Goal: Task Accomplishment & Management: Manage account settings

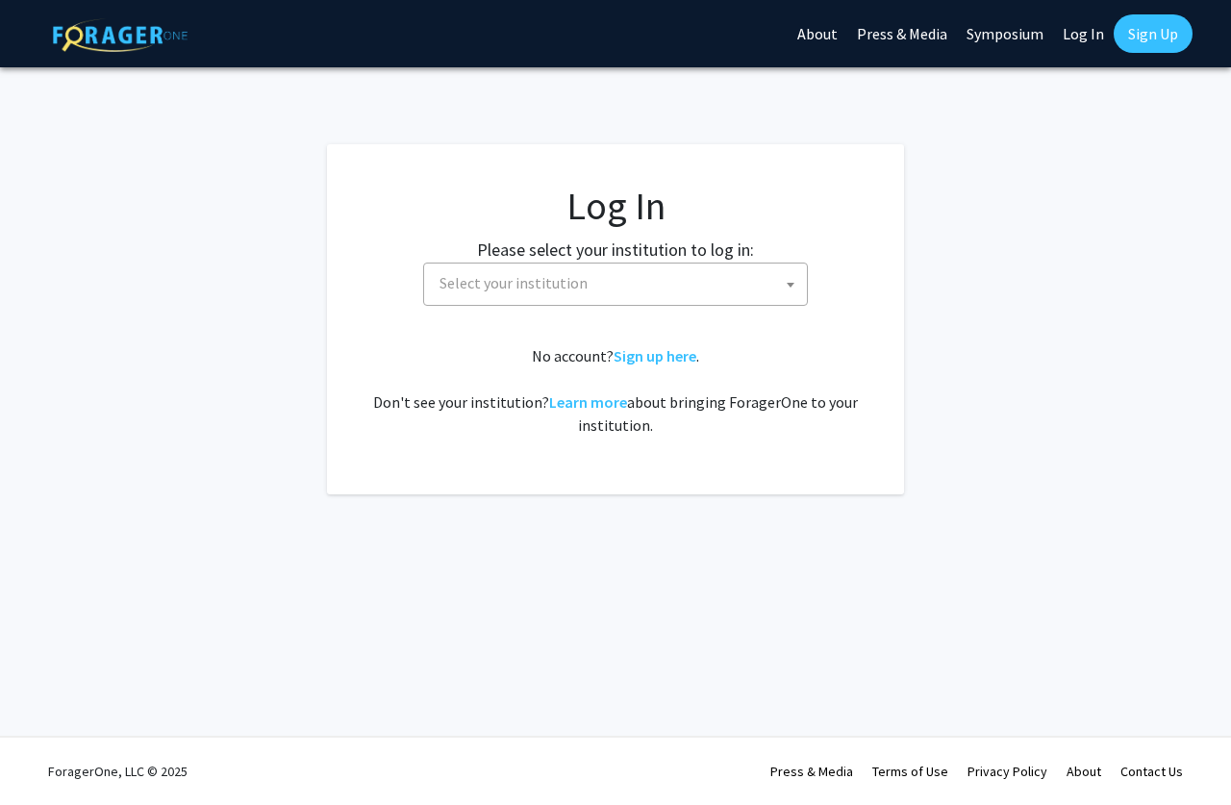
select select
click at [575, 288] on span "Select your institution" at bounding box center [513, 282] width 148 height 19
click at [575, 287] on span "Select your institution" at bounding box center [513, 282] width 148 height 19
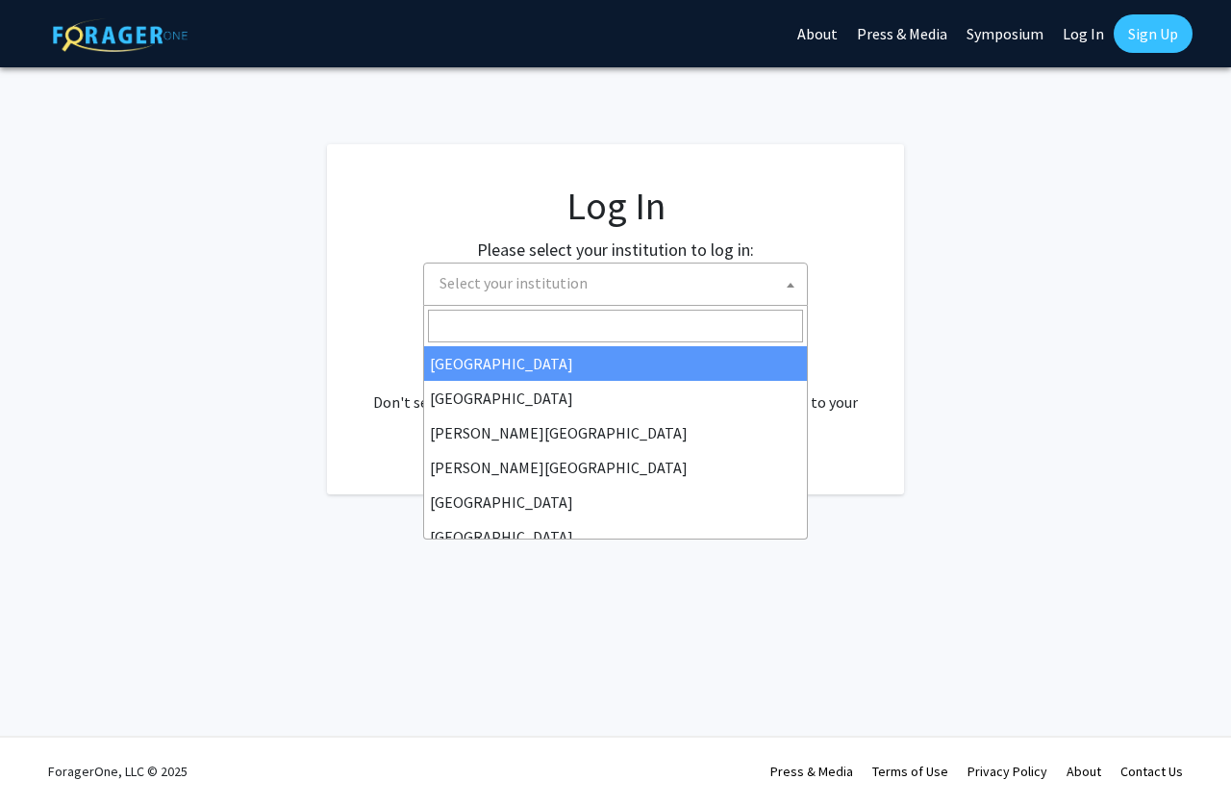
click at [579, 285] on span "Select your institution" at bounding box center [513, 282] width 148 height 19
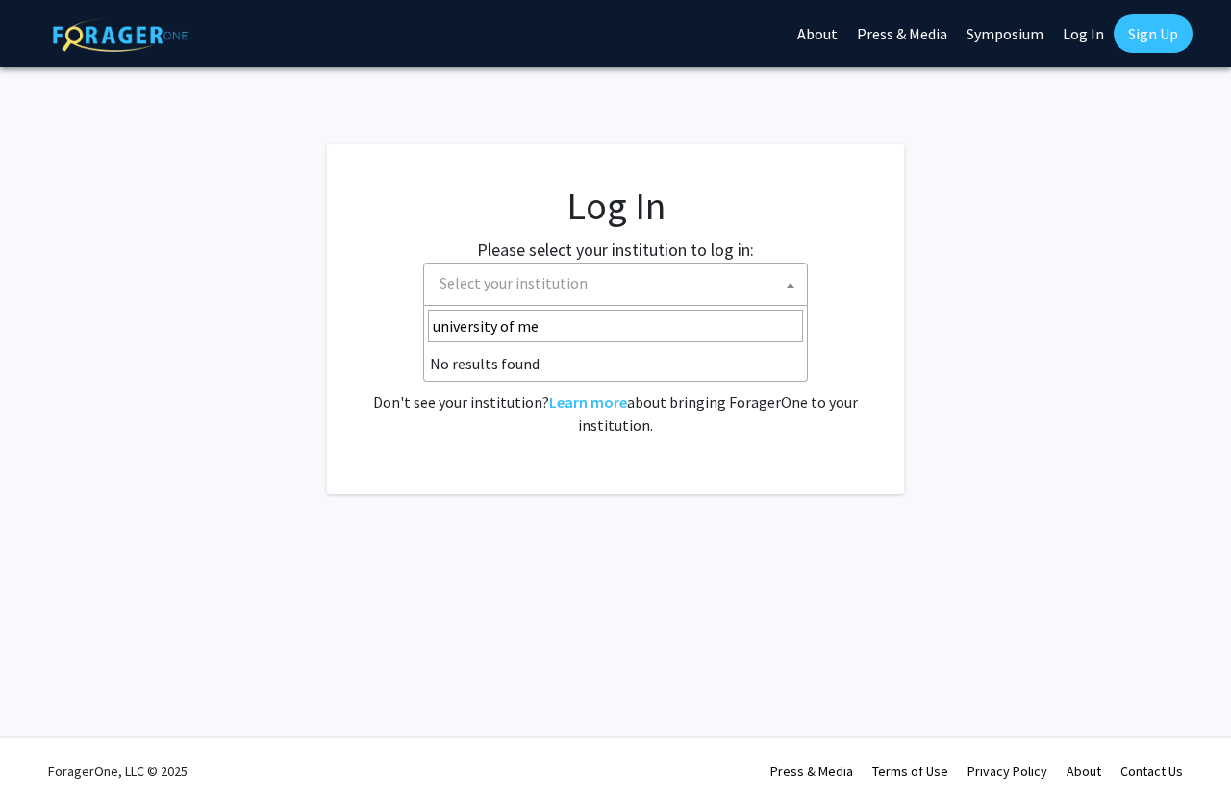
type input "university of m"
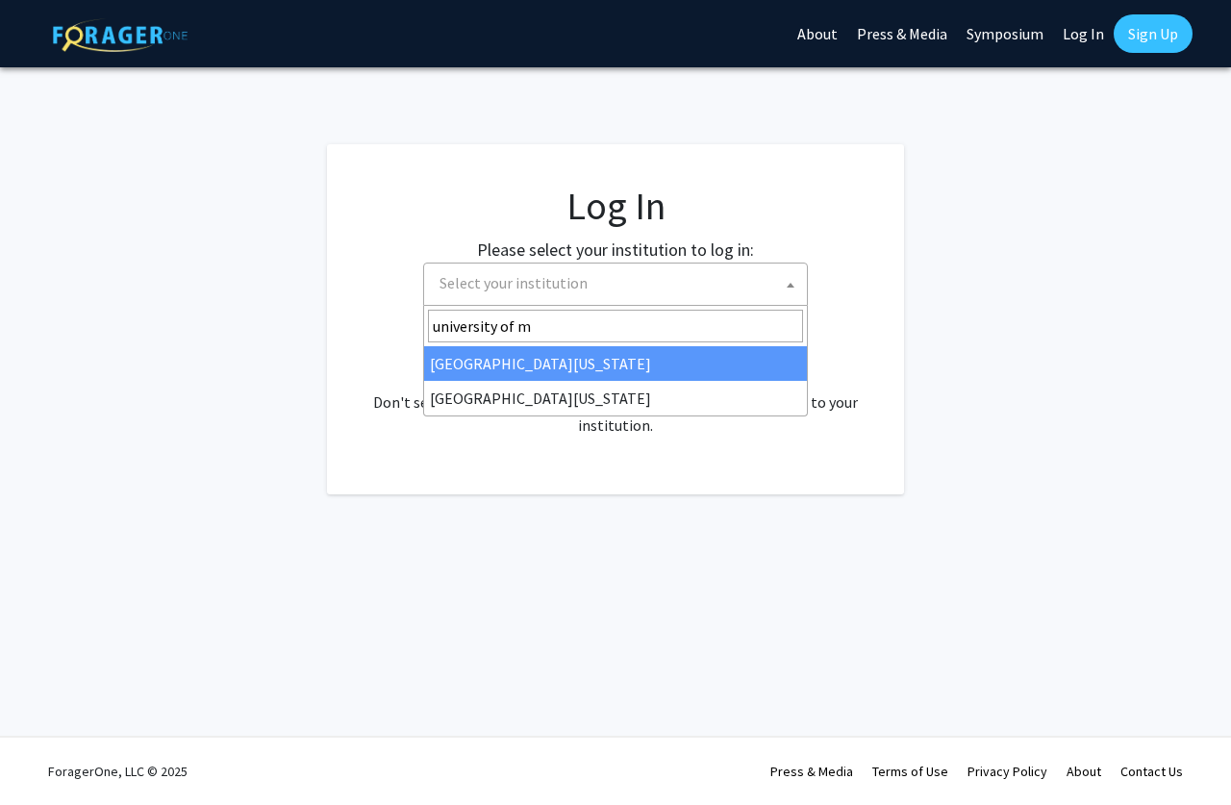
select select "31"
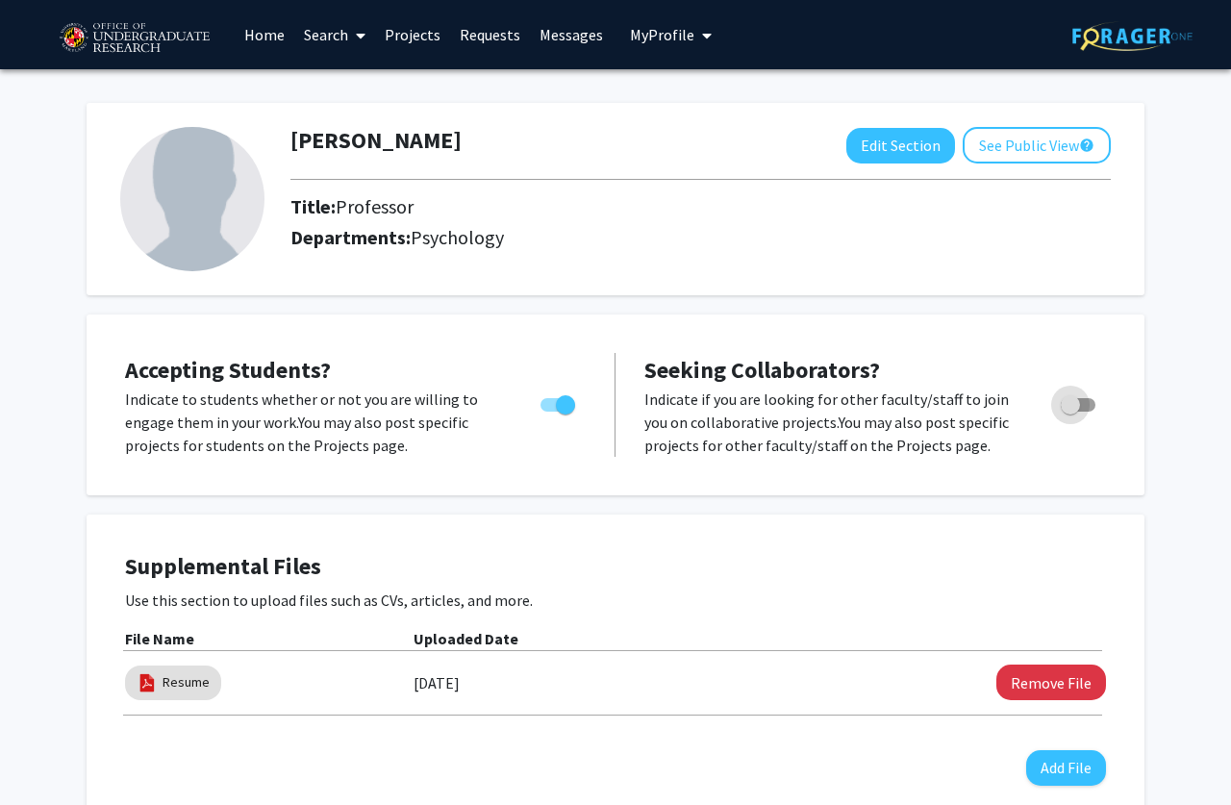
click at [1093, 400] on label "Toggle" at bounding box center [1074, 404] width 42 height 23
click at [1070, 412] on input "Toggle" at bounding box center [1069, 412] width 1 height 1
checkbox input "true"
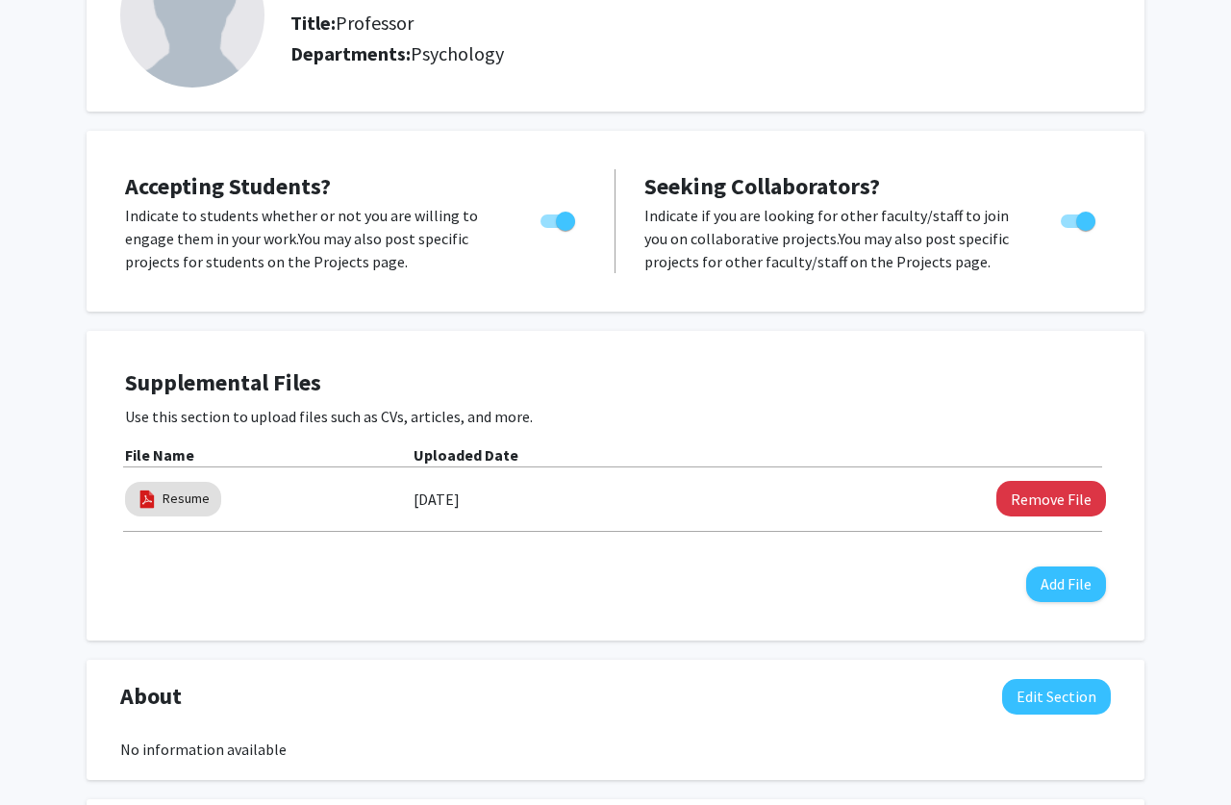
scroll to position [196, 0]
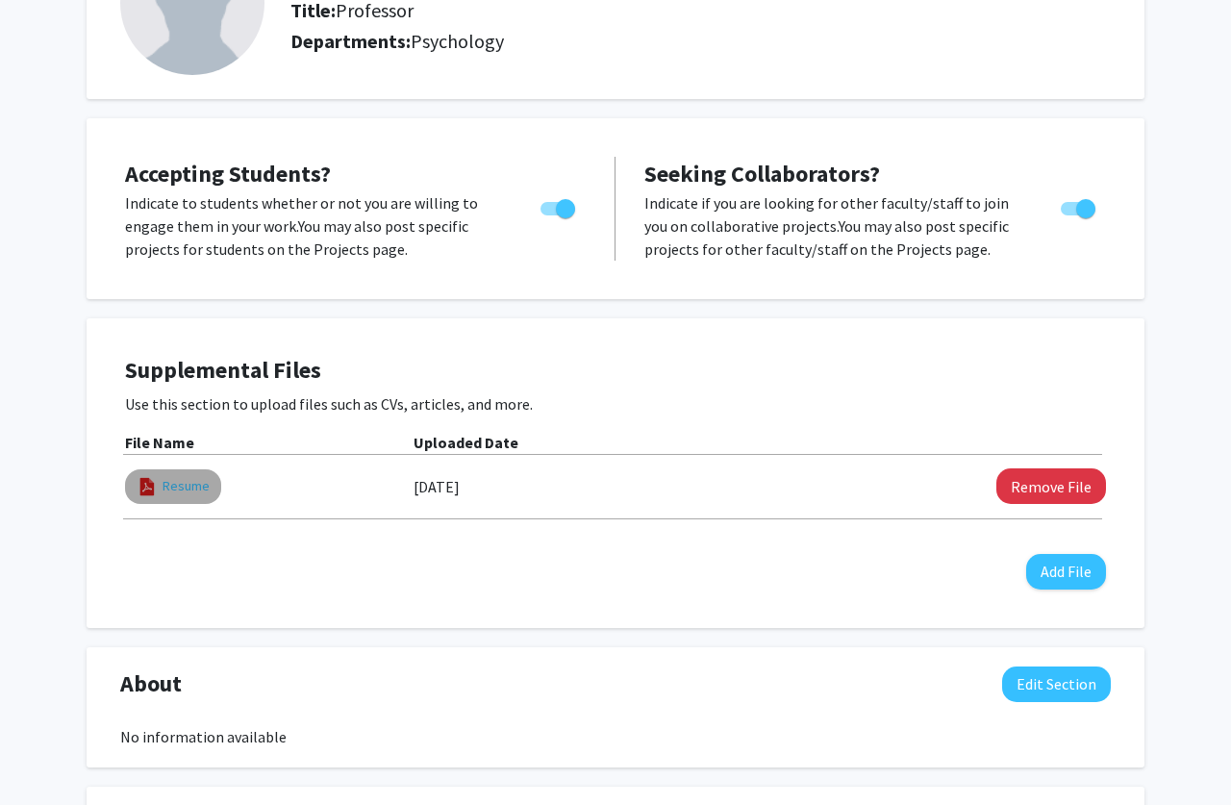
click at [165, 492] on link "Resume" at bounding box center [185, 486] width 47 height 20
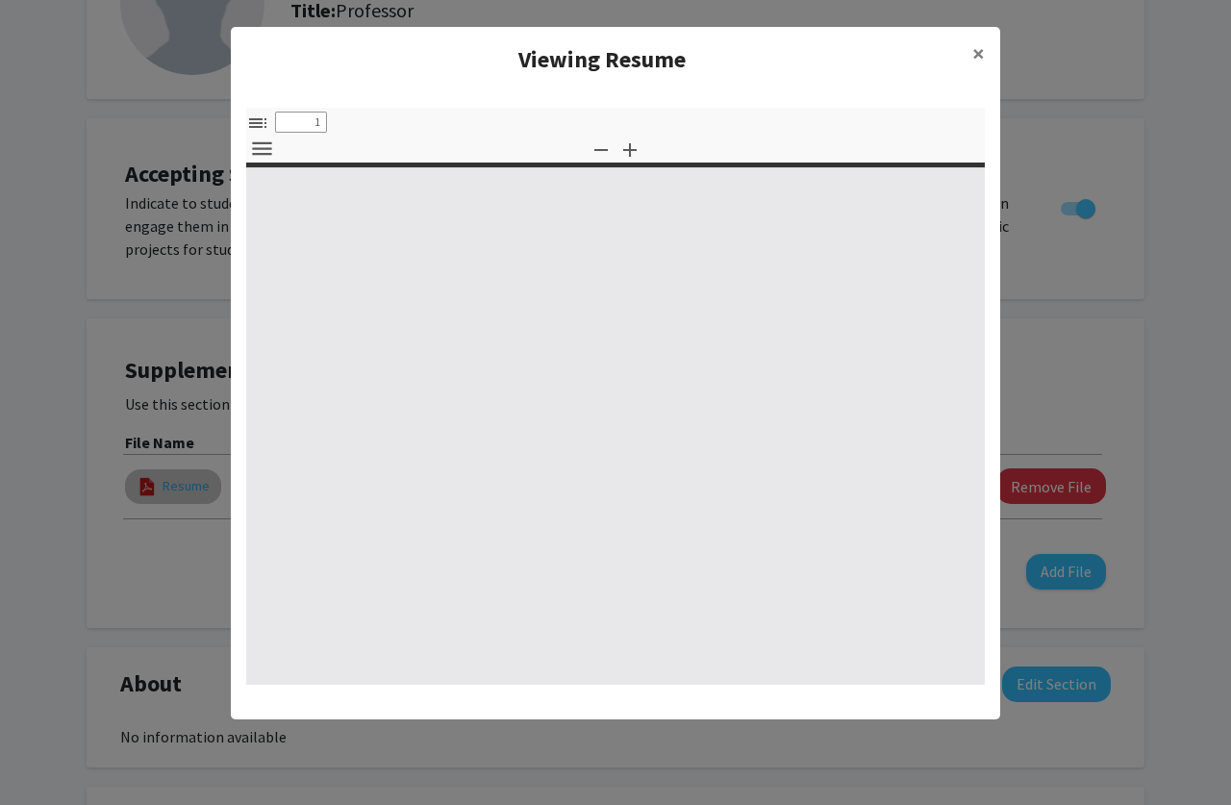
select select "custom"
type input "0"
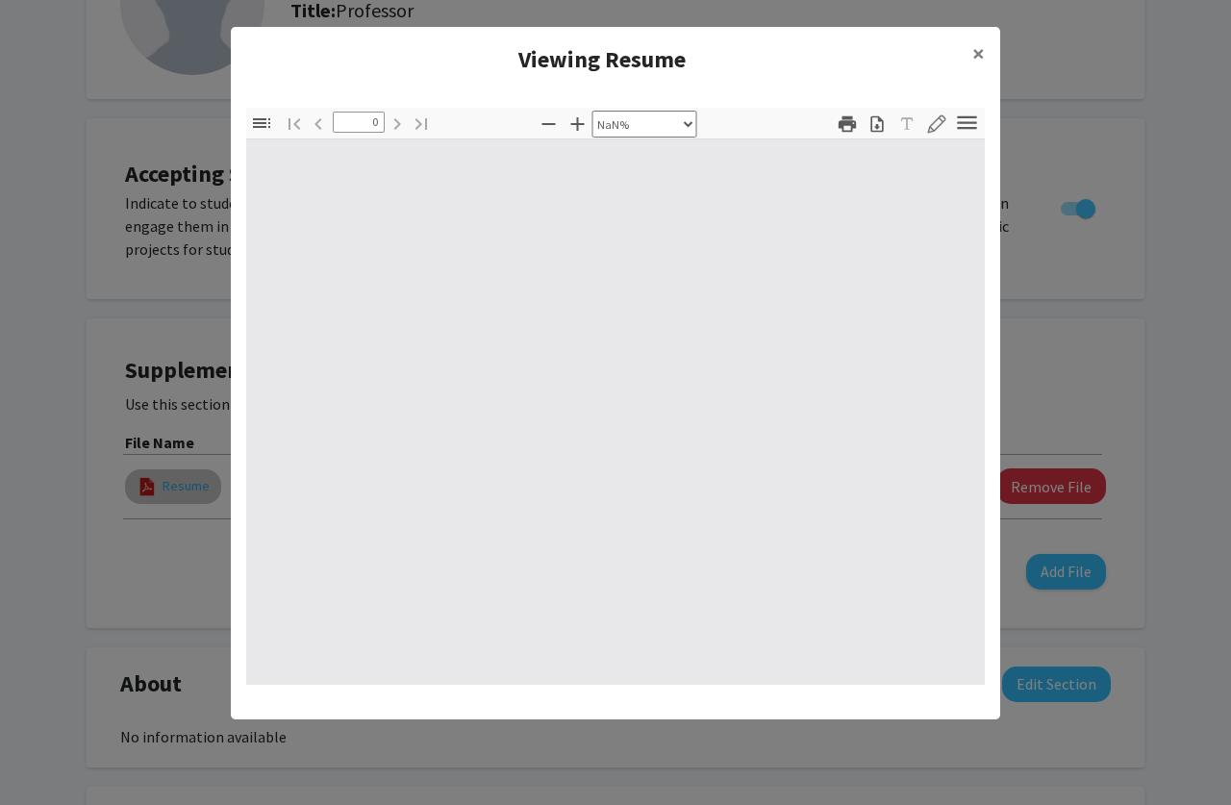
select select "auto"
type input "1"
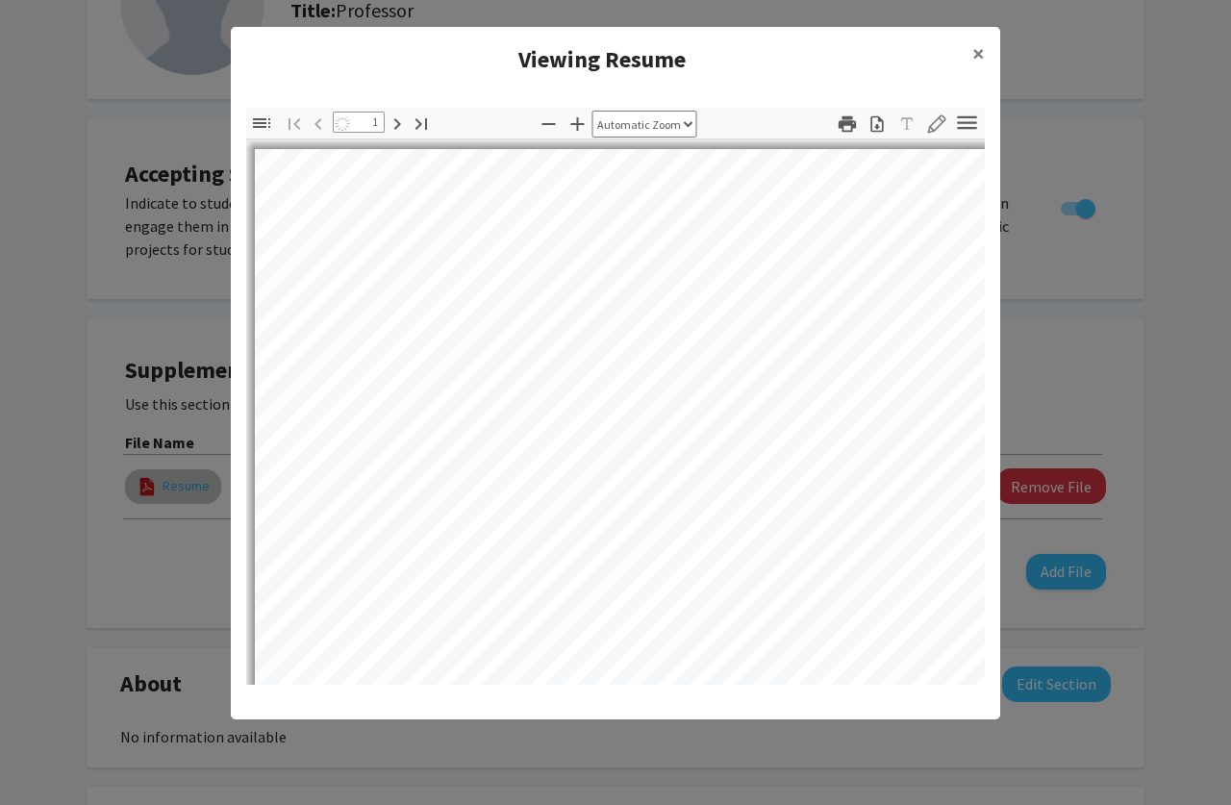
select select "auto"
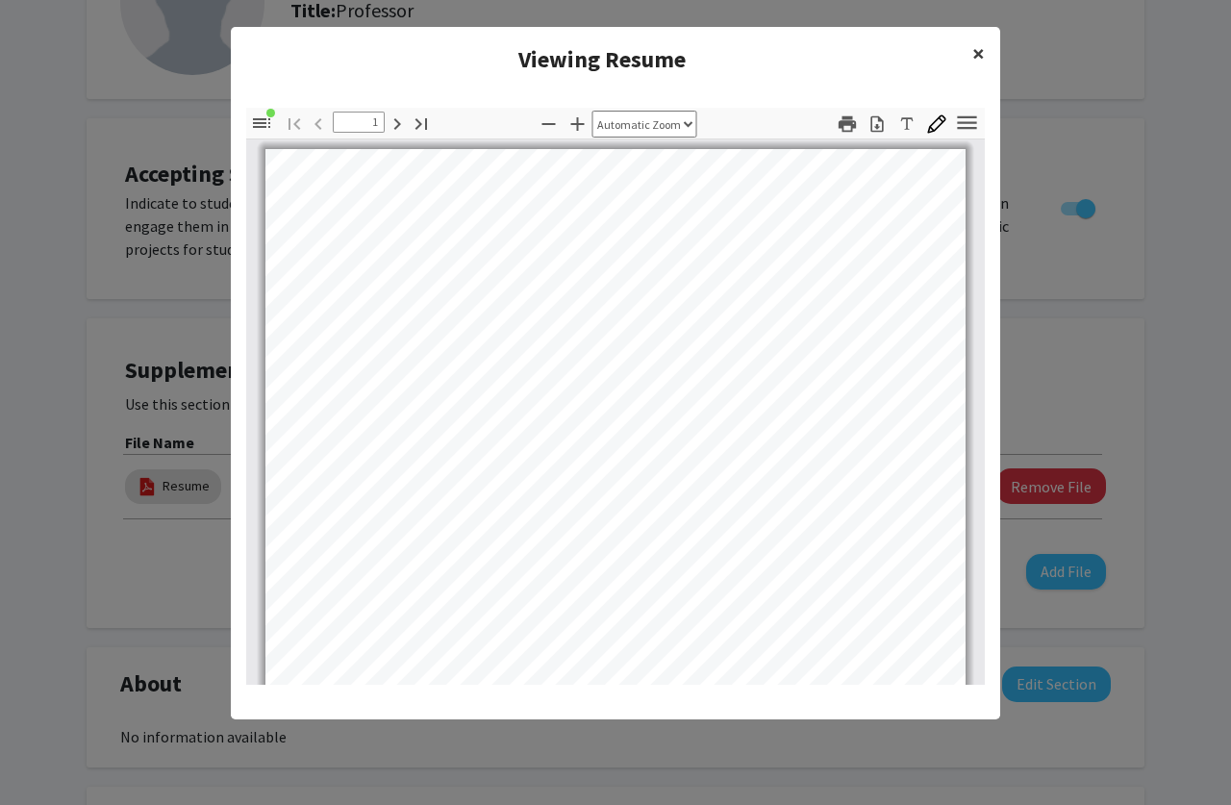
click at [979, 55] on span "×" at bounding box center [978, 53] width 12 height 30
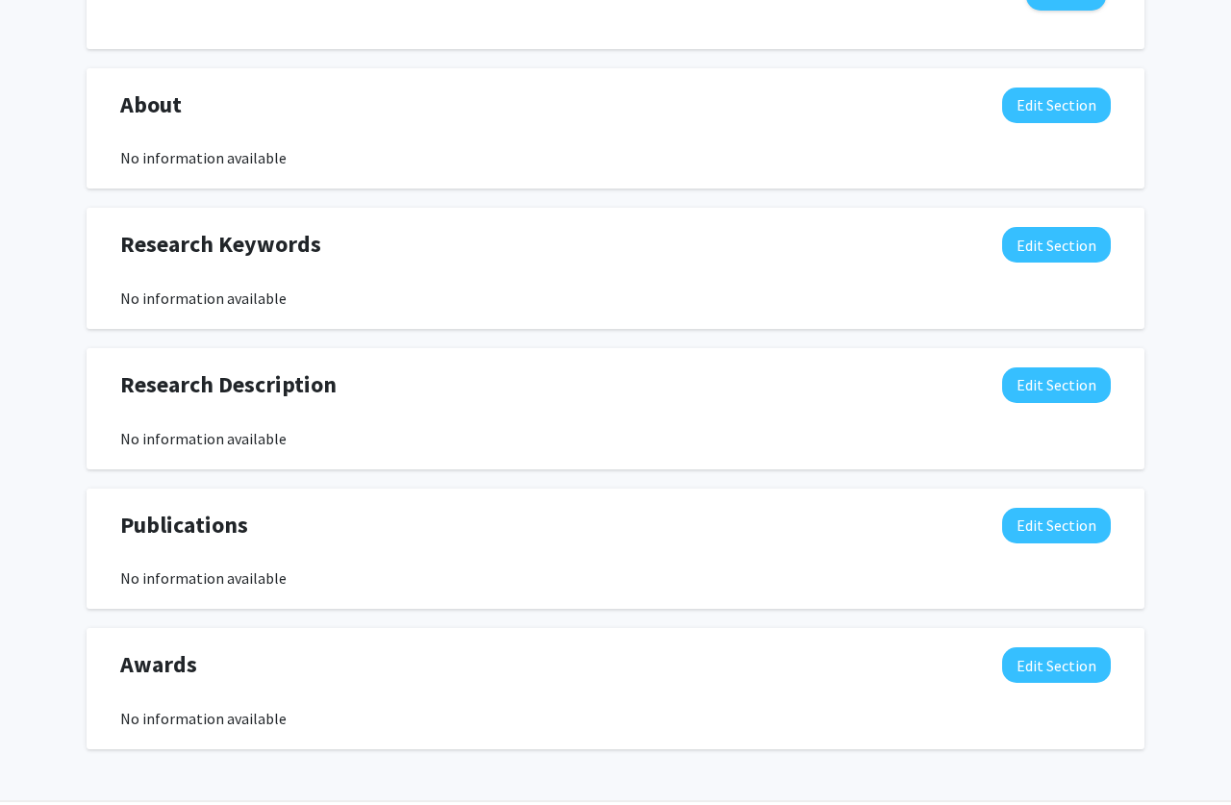
scroll to position [447, 0]
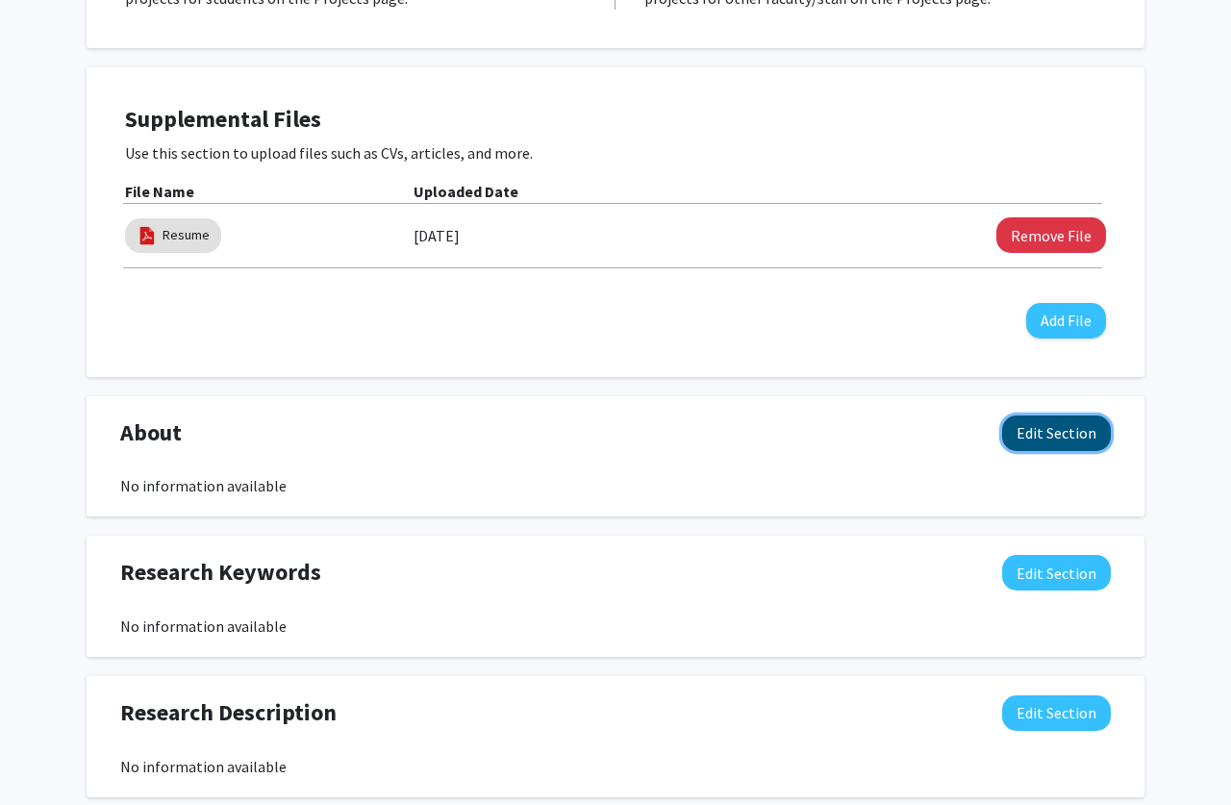
click at [1086, 442] on button "Edit Section" at bounding box center [1056, 433] width 109 height 36
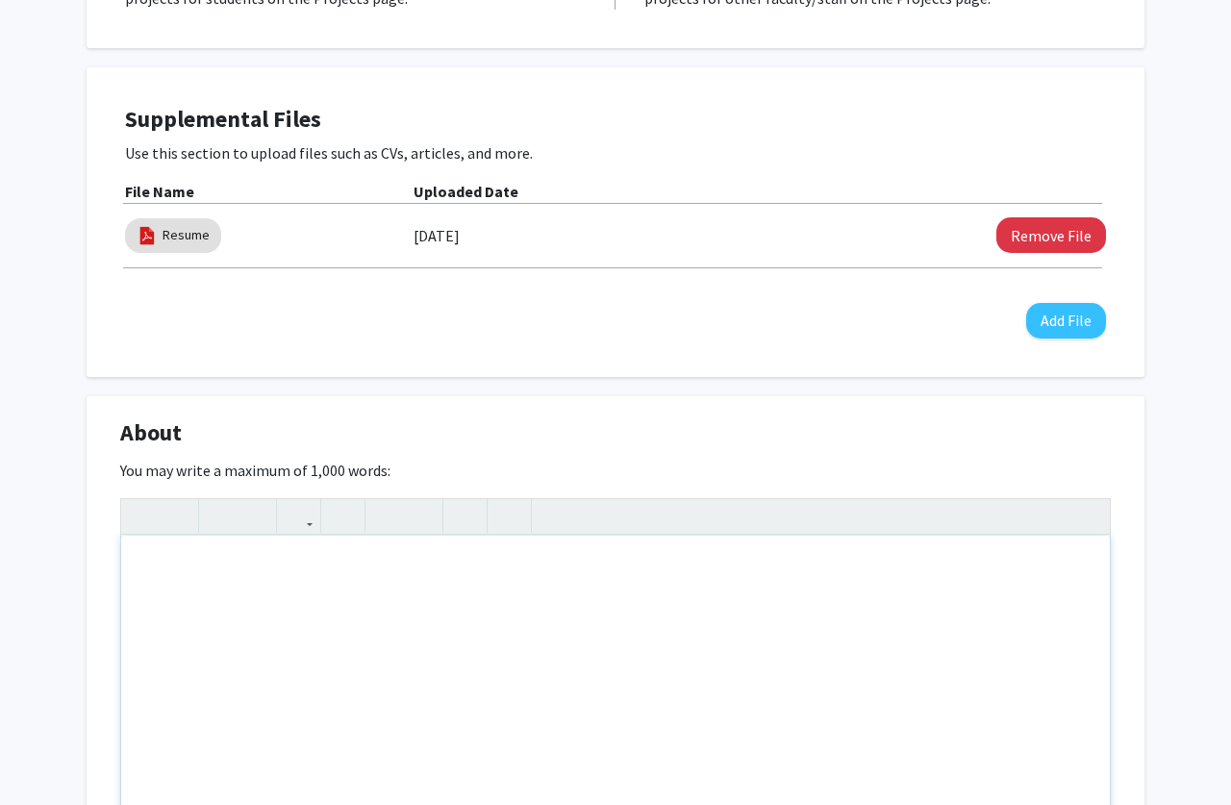
click at [274, 612] on div "Note to users with screen readers: Please deactivate our accessibility plugin f…" at bounding box center [615, 680] width 988 height 288
paste div "Note to users with screen readers: Please deactivate our accessibility plugin f…"
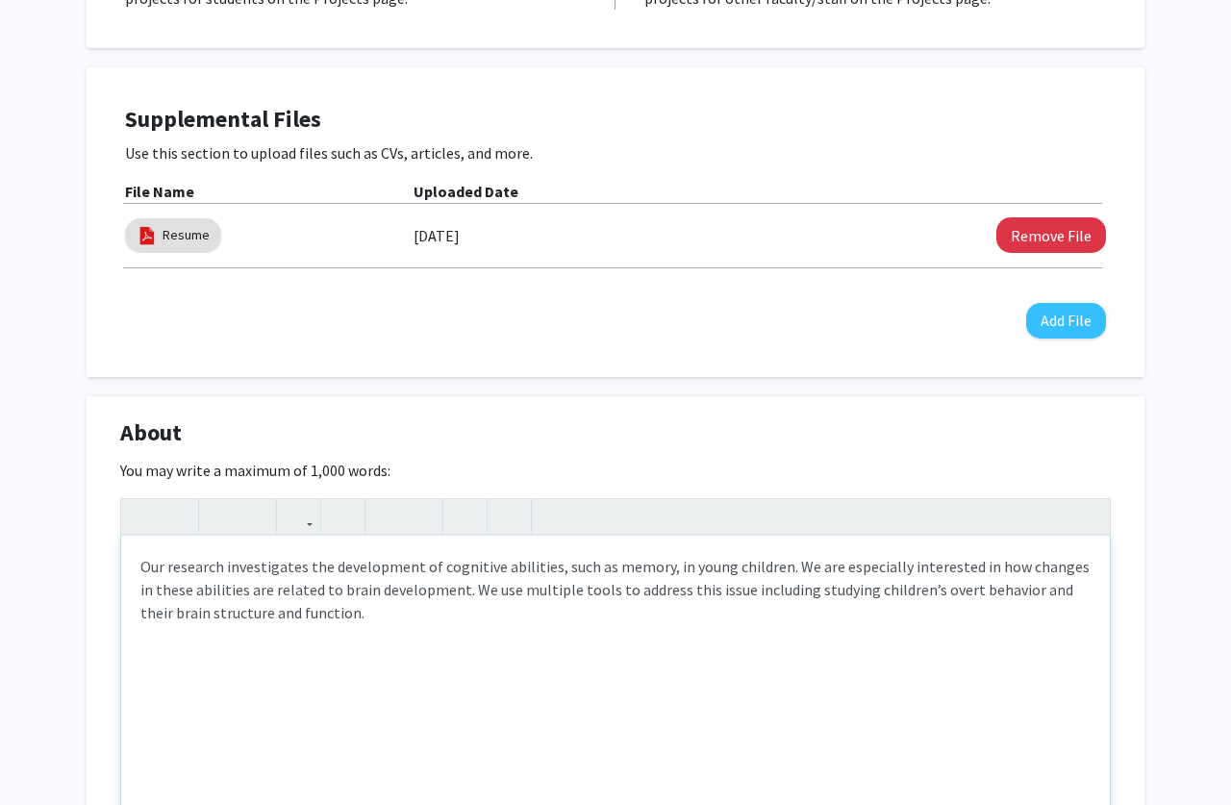
type textarea "<p>Our research investigates the development of cognitive abilities, such as me…"
click at [162, 566] on p "Our research investigates the development of cognitive abilities, such as memor…" at bounding box center [615, 589] width 950 height 69
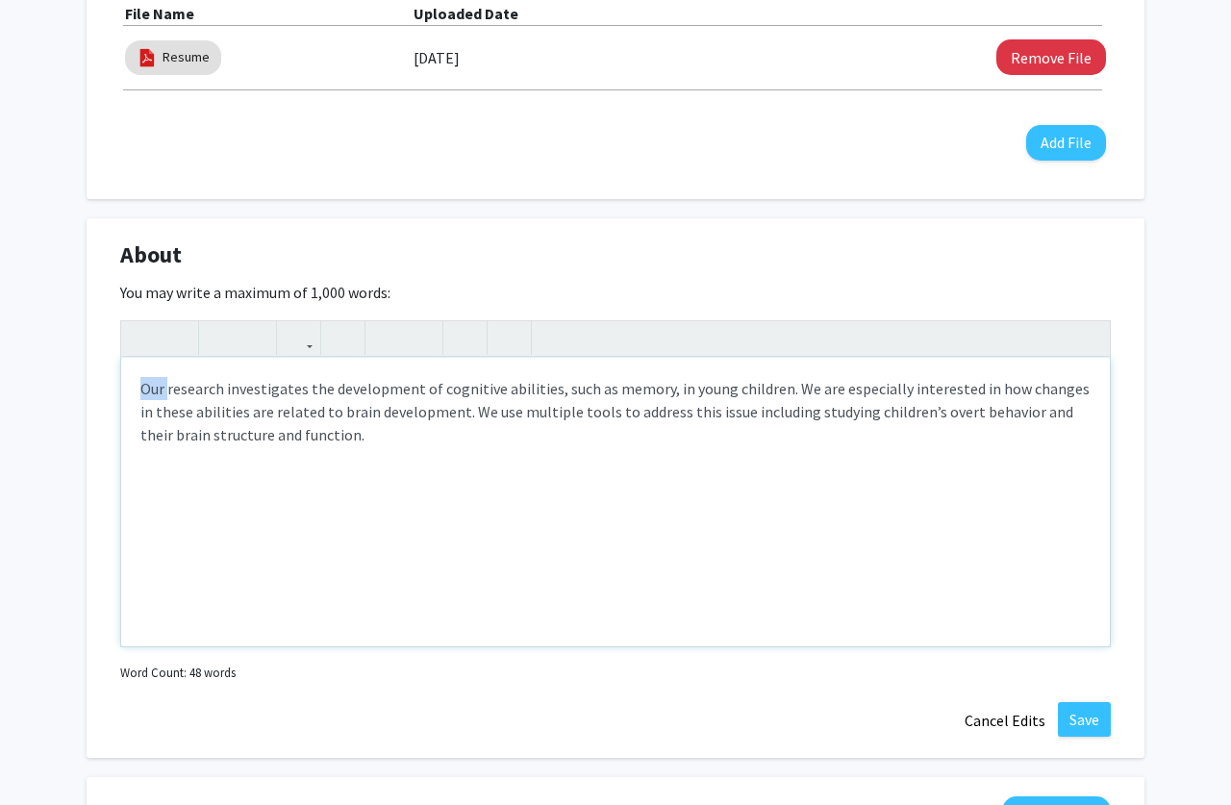
scroll to position [741, 0]
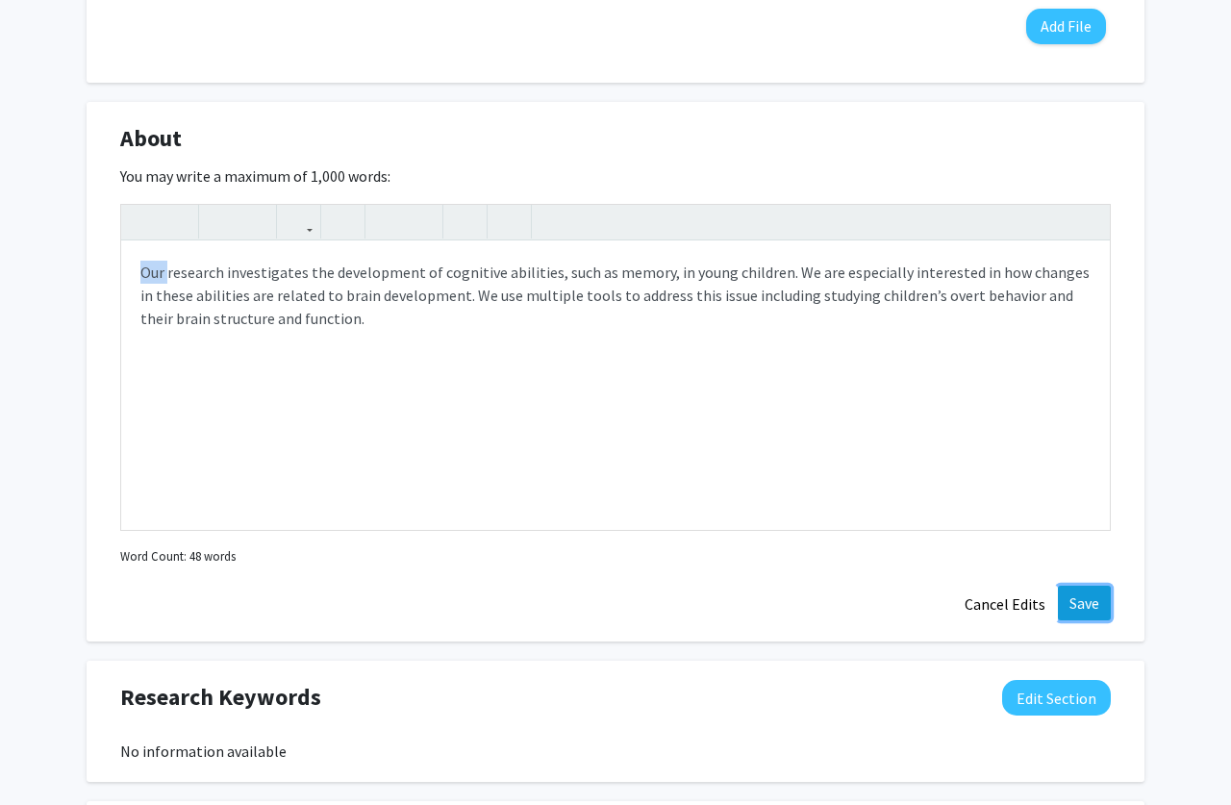
click at [1090, 607] on button "Save" at bounding box center [1084, 603] width 53 height 35
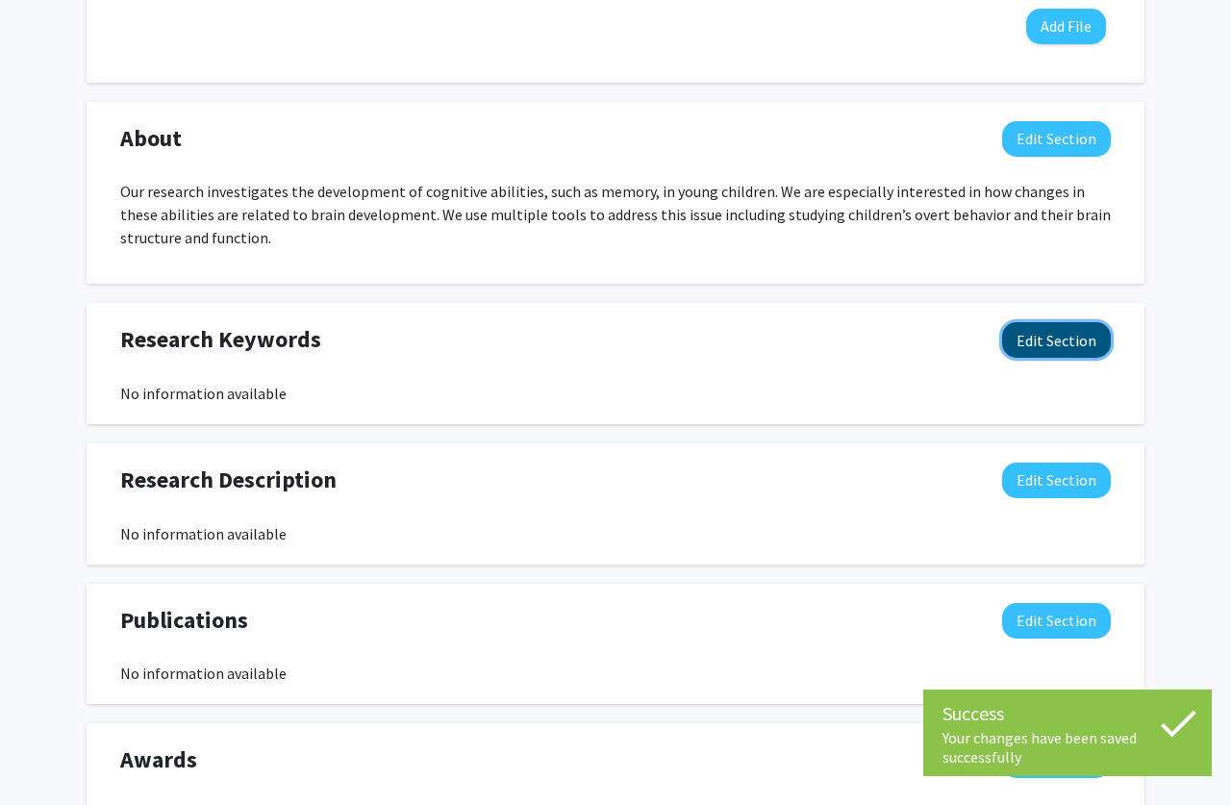
click at [1060, 340] on button "Edit Section" at bounding box center [1056, 340] width 109 height 36
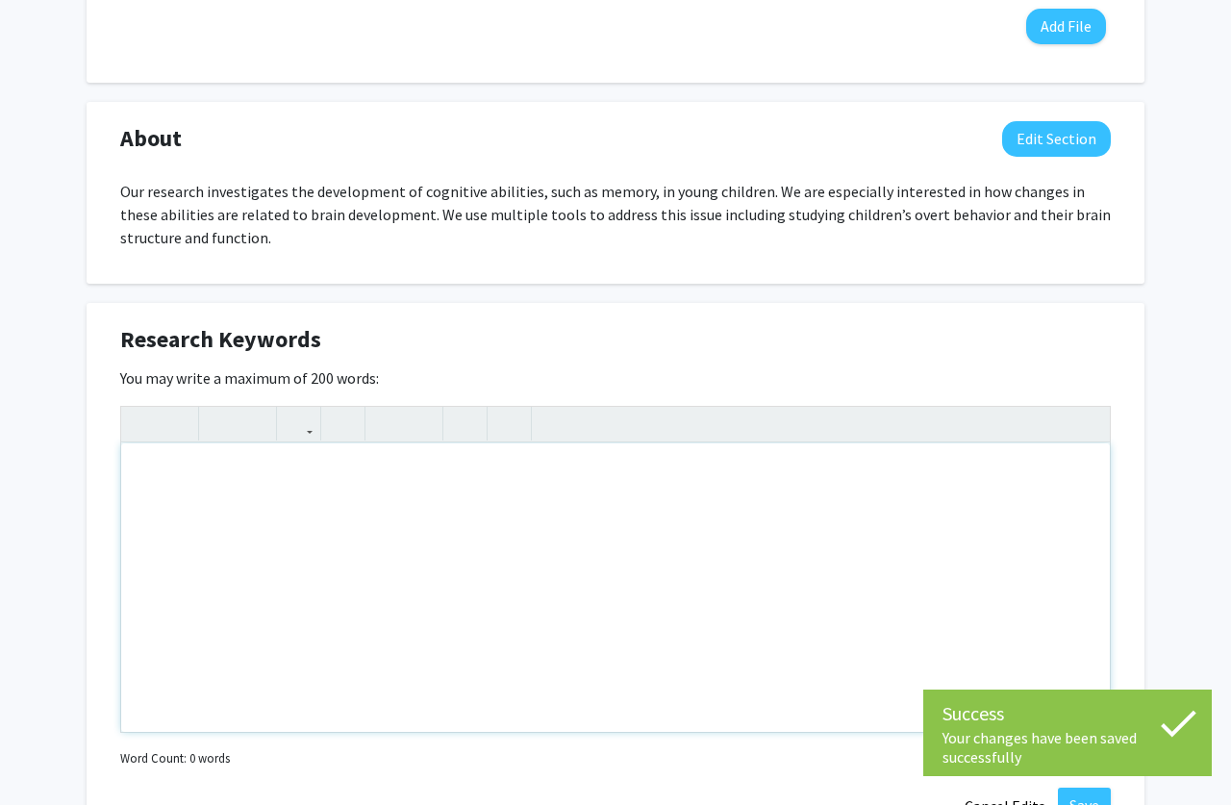
click at [477, 567] on div "Note to users with screen readers: Please deactivate our accessibility plugin f…" at bounding box center [615, 587] width 988 height 288
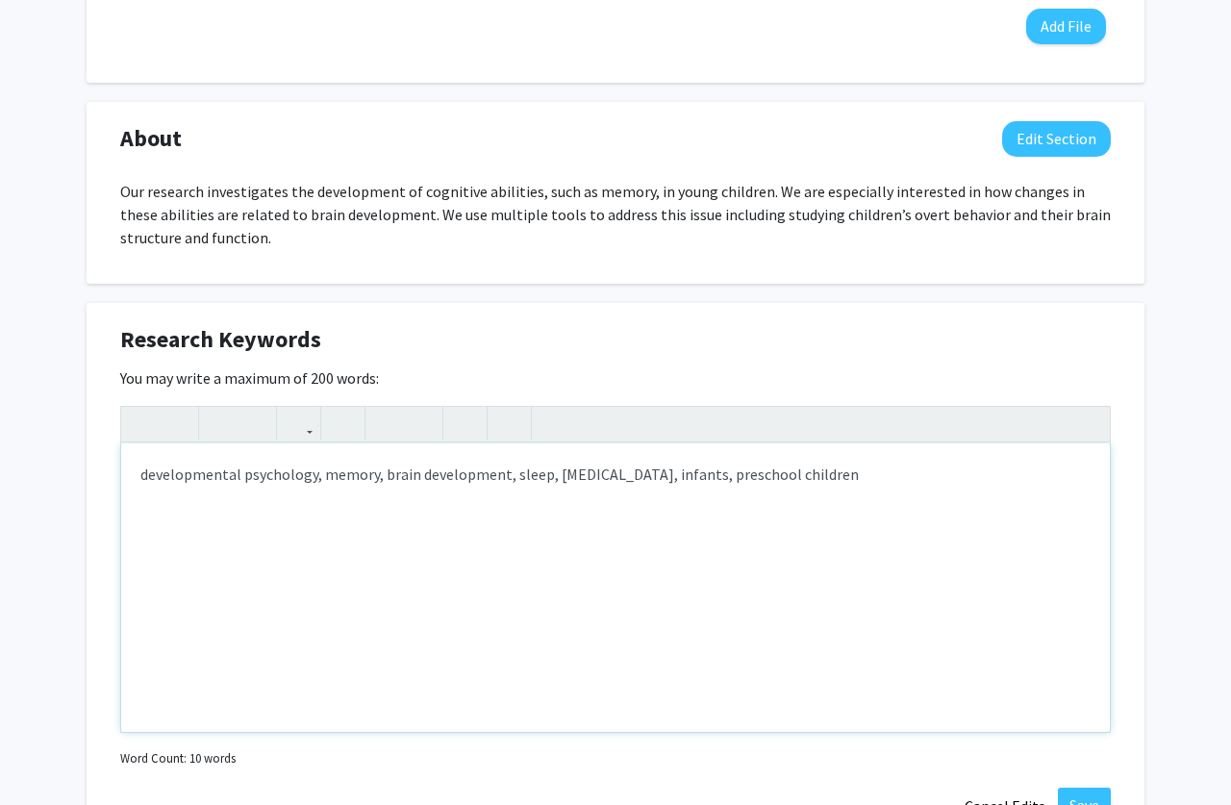
type textarea "developmental psychology, memory, brain development, sleep, [MEDICAL_DATA], inf…"
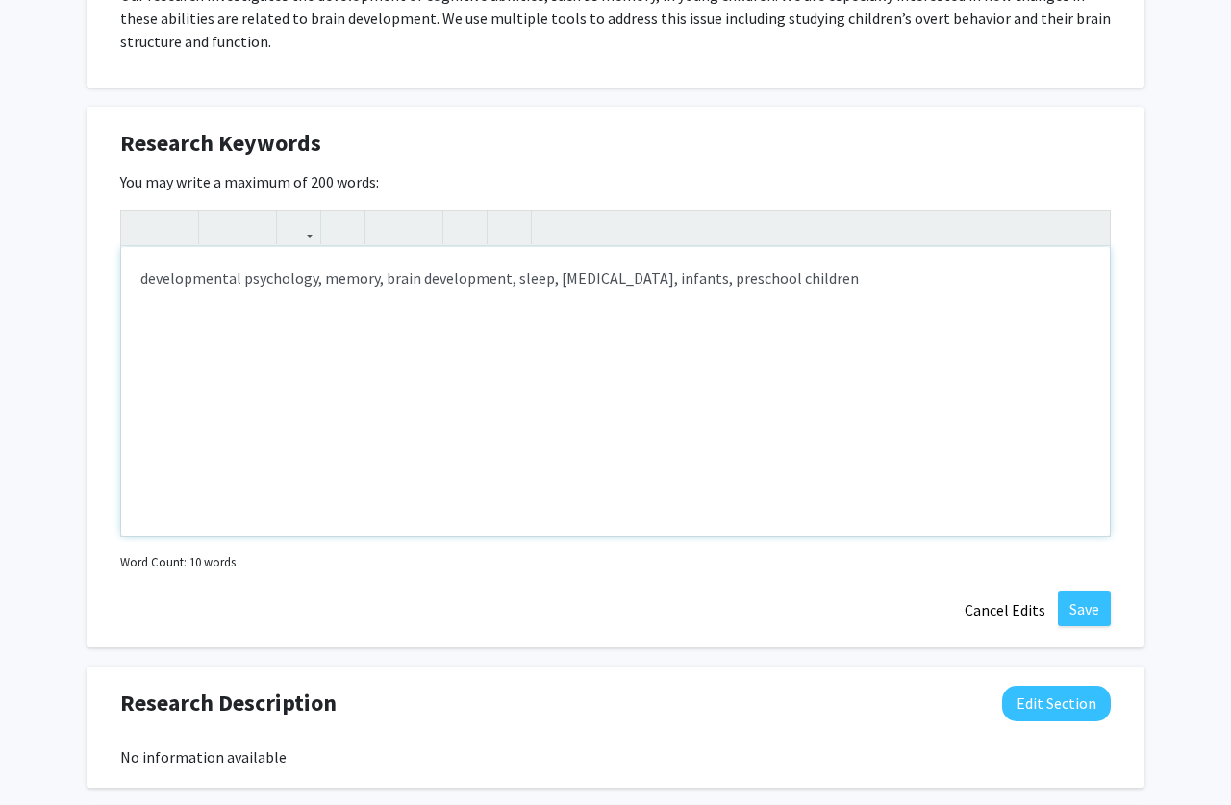
scroll to position [1036, 0]
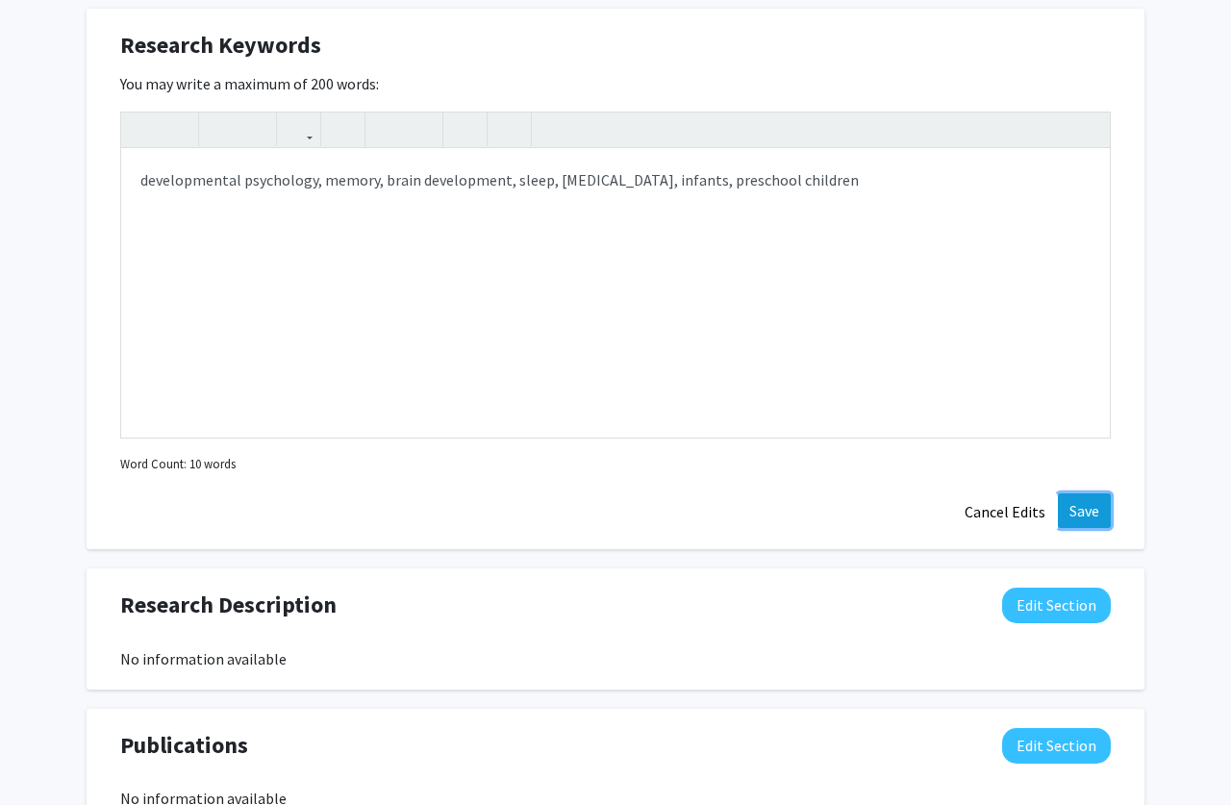
click at [1090, 509] on button "Save" at bounding box center [1084, 510] width 53 height 35
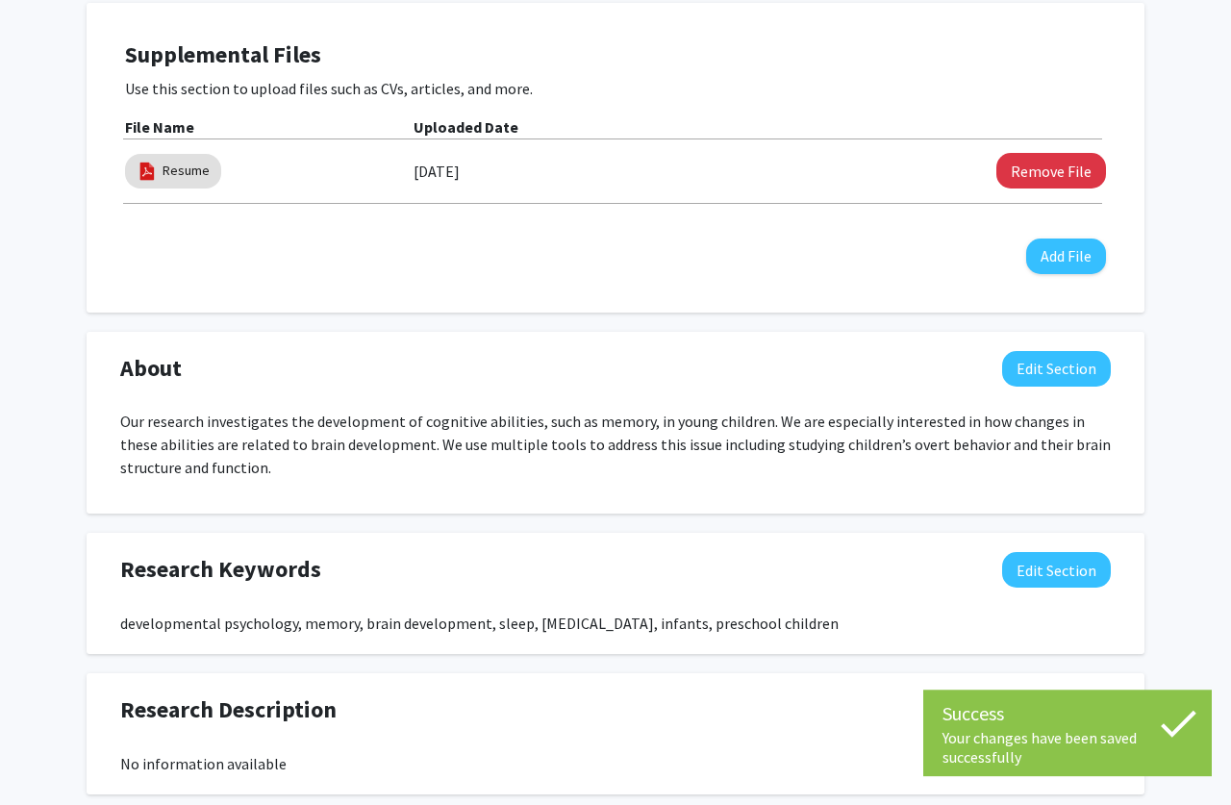
scroll to position [509, 0]
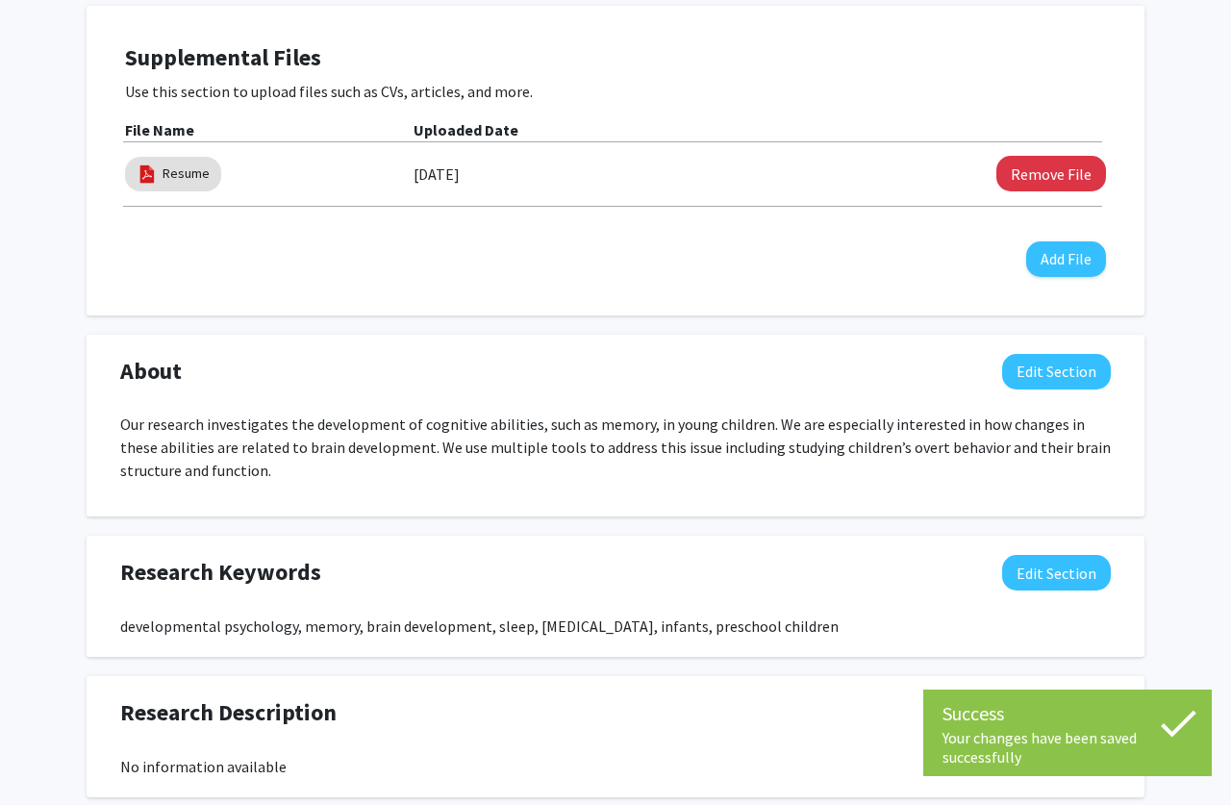
click at [362, 447] on p "Our research investigates the development of cognitive abilities, such as memor…" at bounding box center [615, 446] width 990 height 69
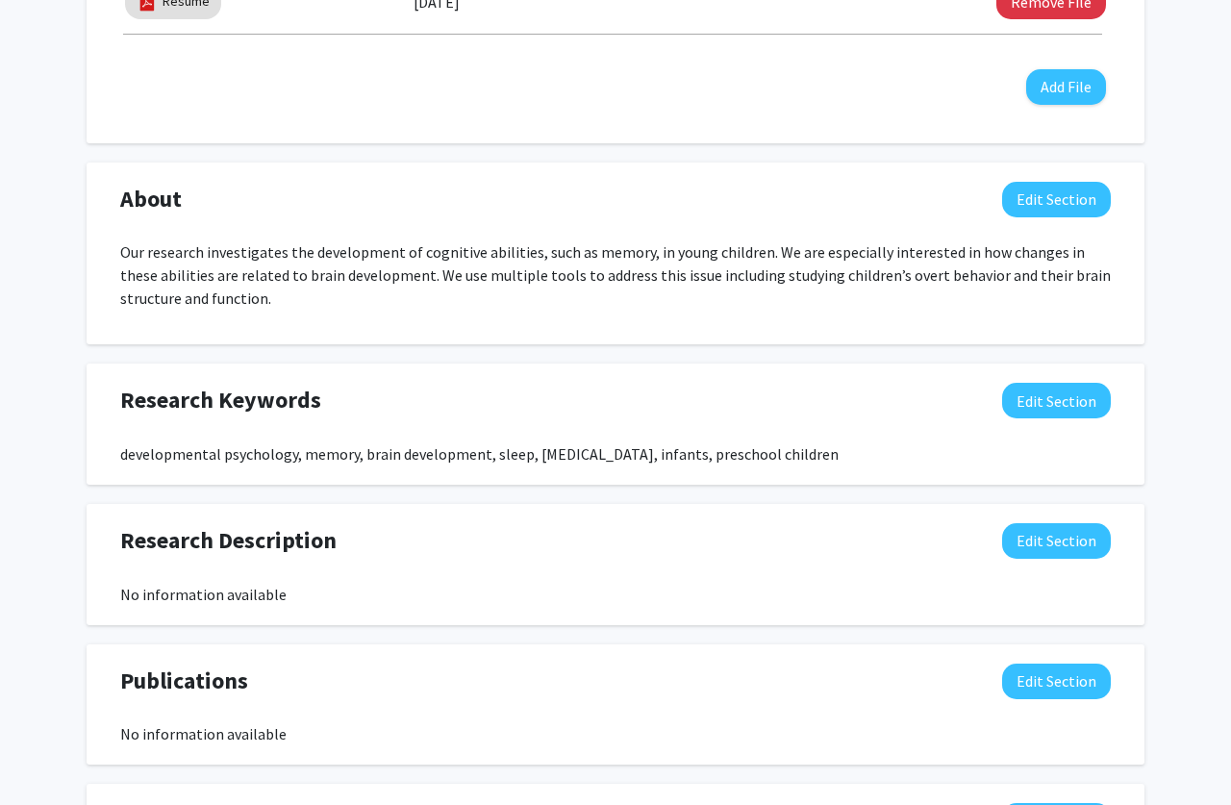
scroll to position [705, 0]
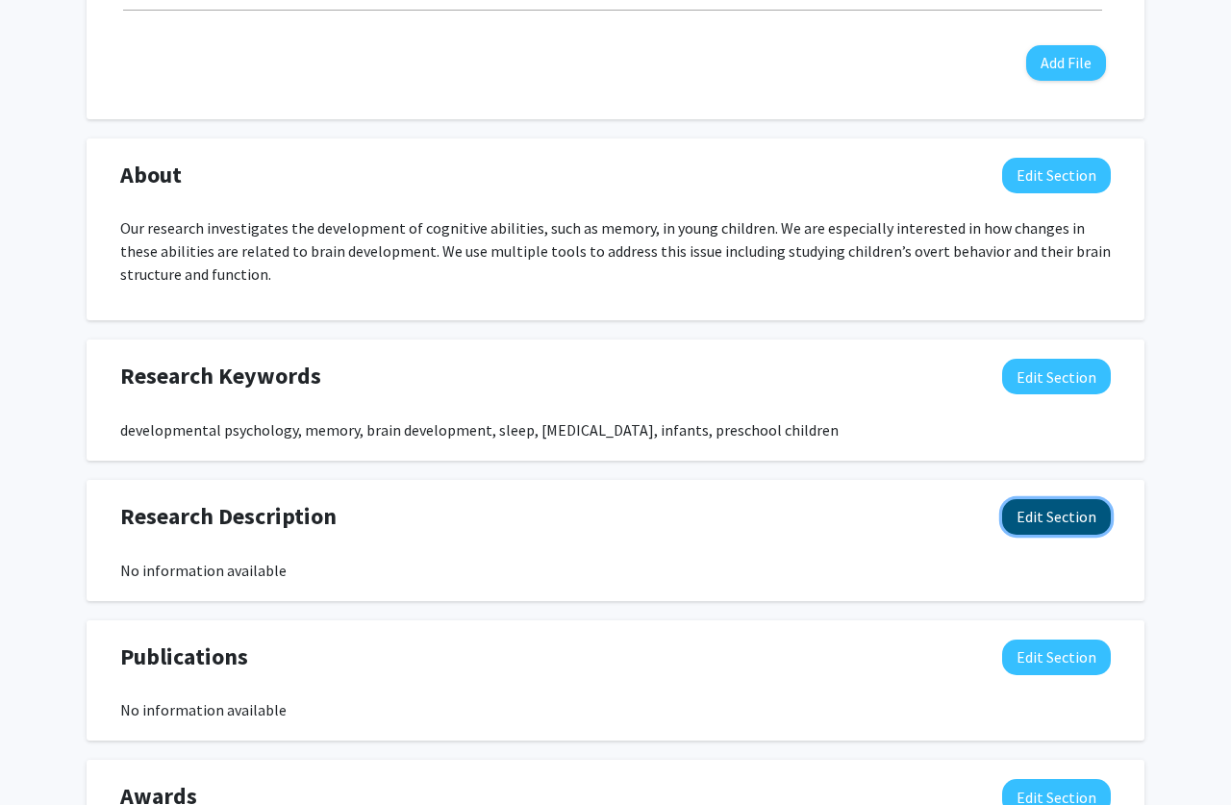
click at [1063, 512] on button "Edit Section" at bounding box center [1056, 517] width 109 height 36
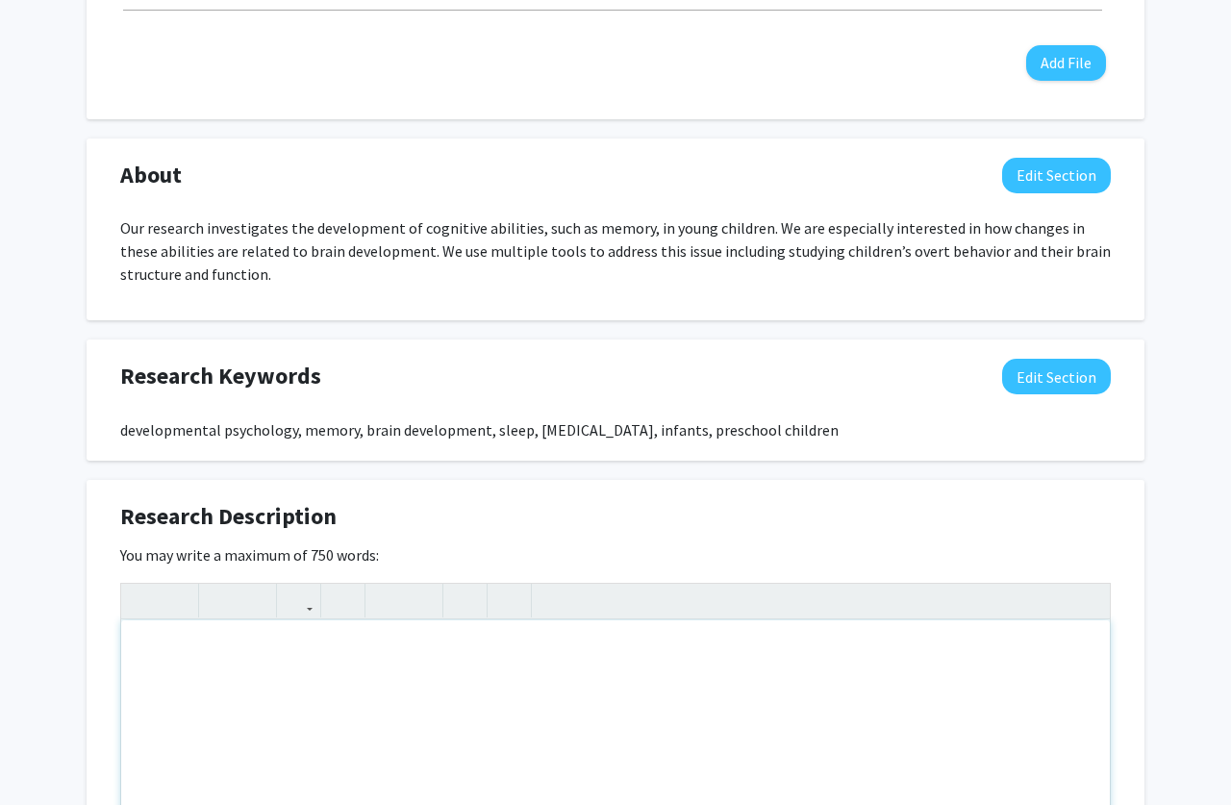
click at [519, 688] on div "Note to users with screen readers: Please deactivate our accessibility plugin f…" at bounding box center [615, 764] width 988 height 288
paste div "Note to users with screen readers: Please deactivate our accessibility plugin f…"
type textarea "<p>Our research investigates the development of cognitive abilities, such as me…"
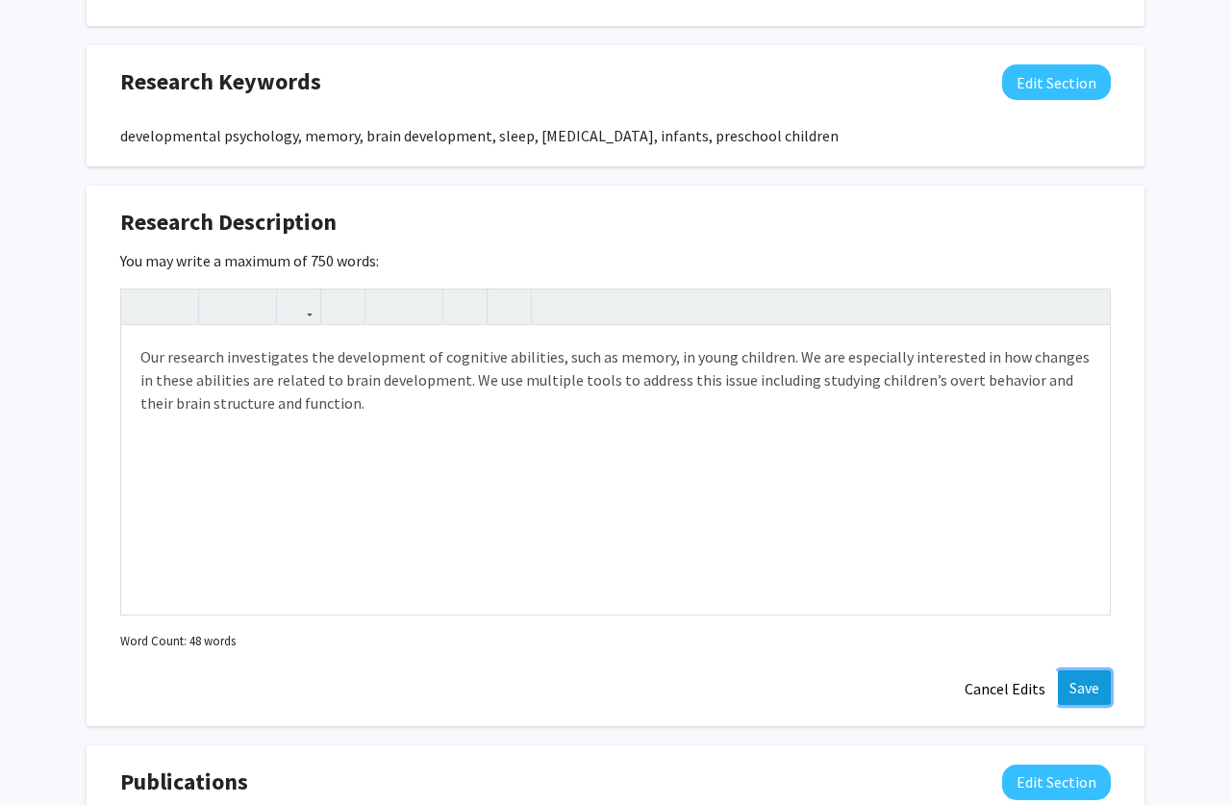
click at [1068, 687] on button "Save" at bounding box center [1084, 687] width 53 height 35
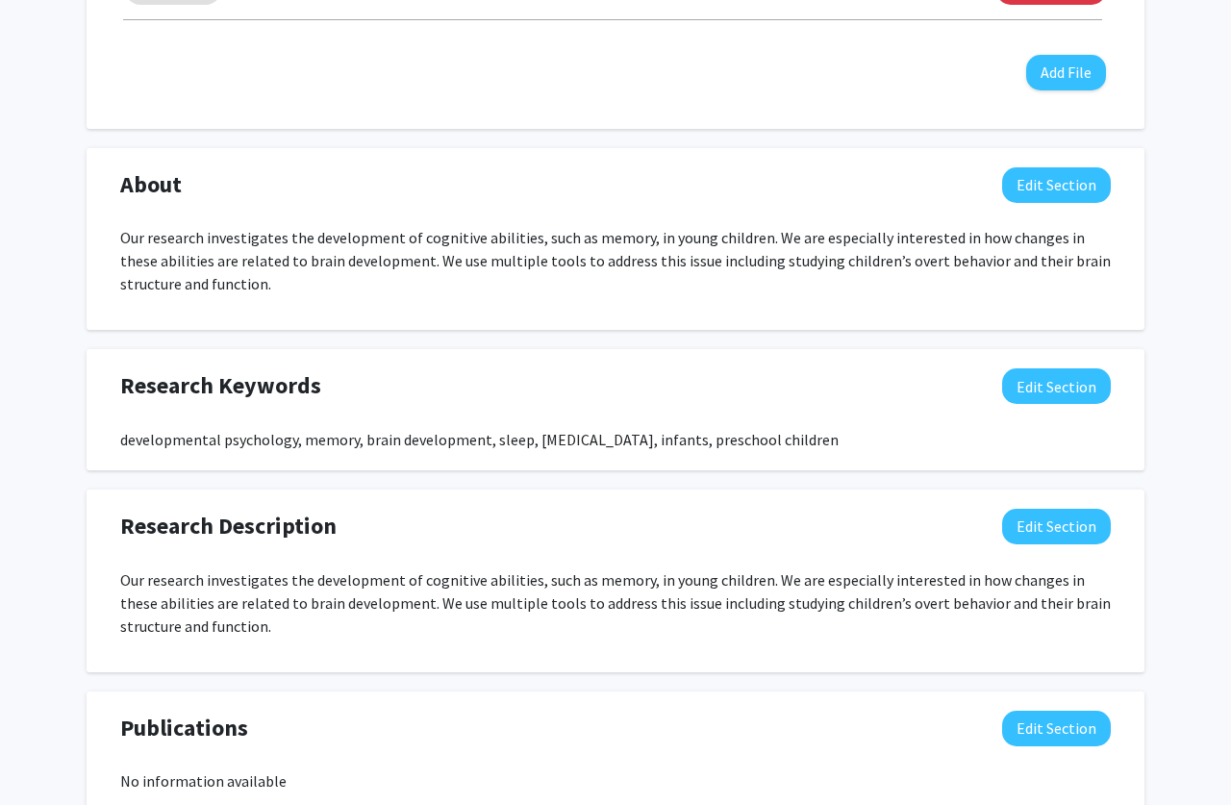
scroll to position [668, 0]
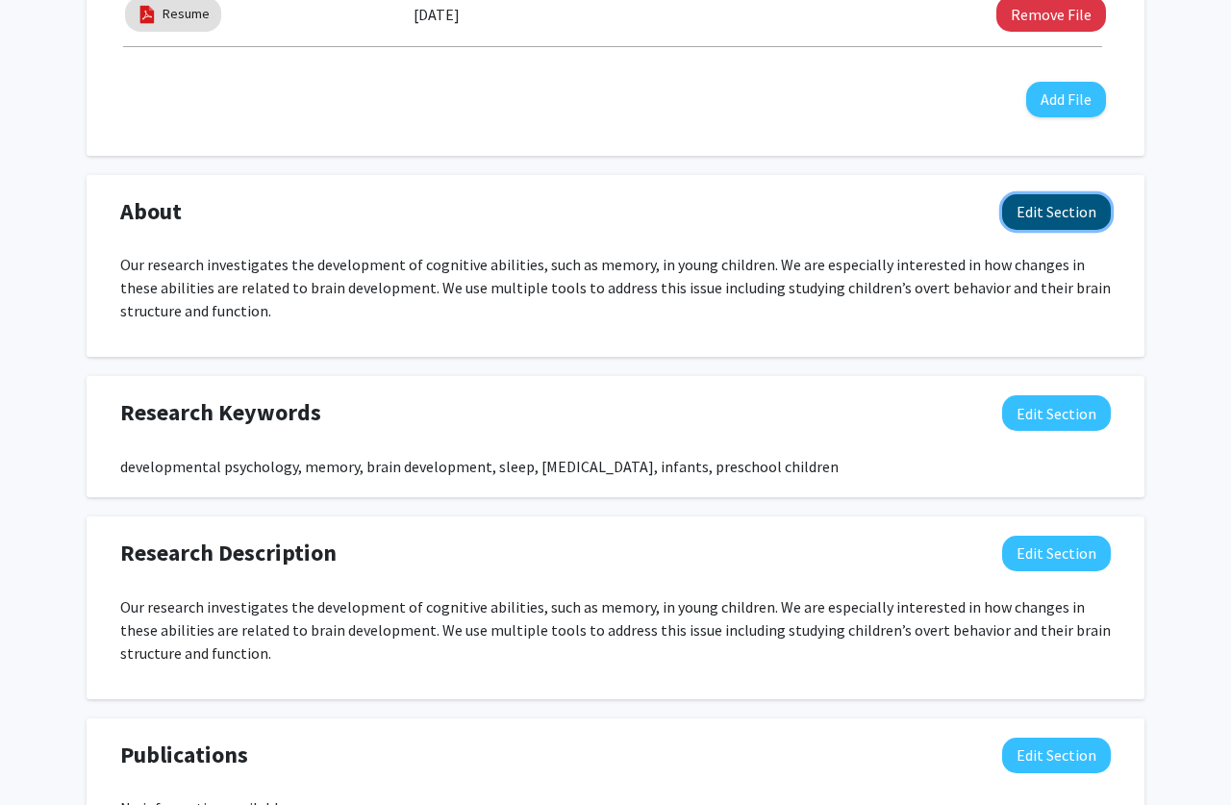
click at [1037, 219] on button "Edit Section" at bounding box center [1056, 212] width 109 height 36
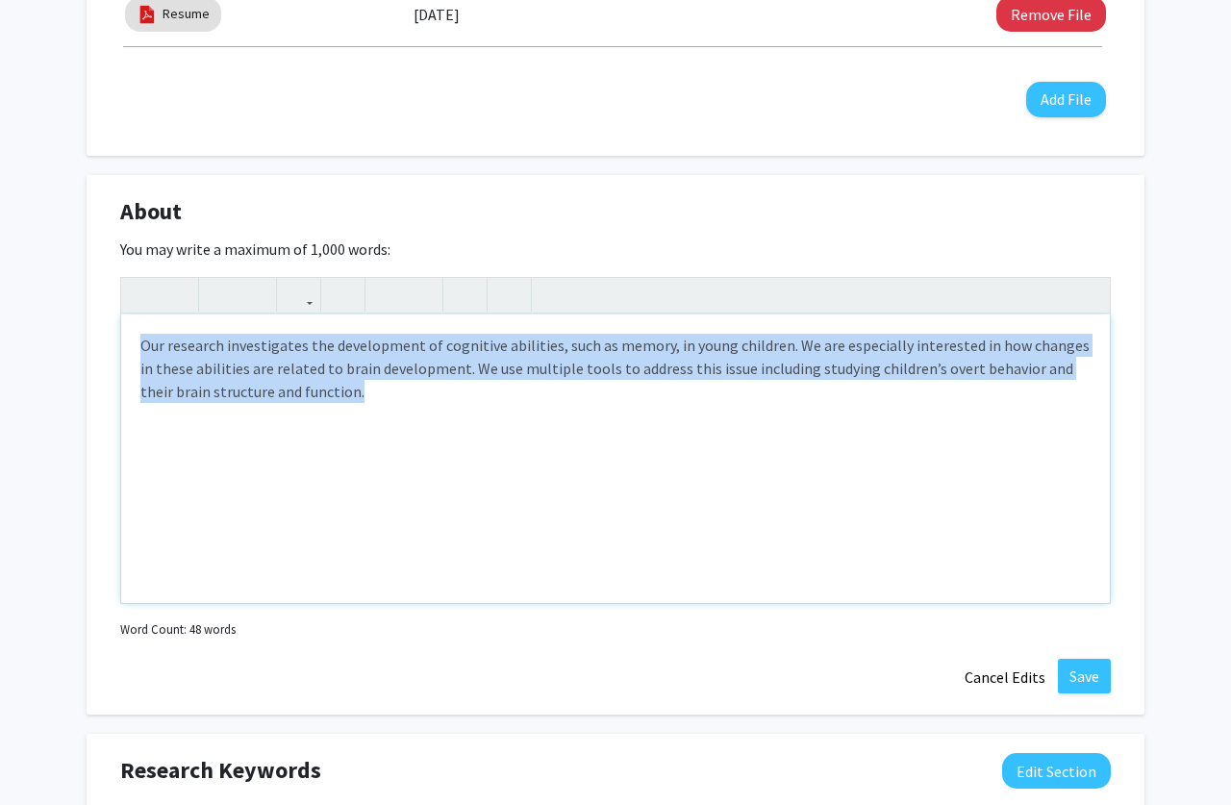
drag, startPoint x: 393, startPoint y: 436, endPoint x: 70, endPoint y: 318, distance: 343.7
click at [121, 318] on div "Our research investigates the development of cognitive abilities, such as memor…" at bounding box center [615, 458] width 988 height 288
type textarea "<l>Ipsum Dolorsi ametcons adi El.S. do Eiusm Temporinci utla etd Magnaaliq en A…"
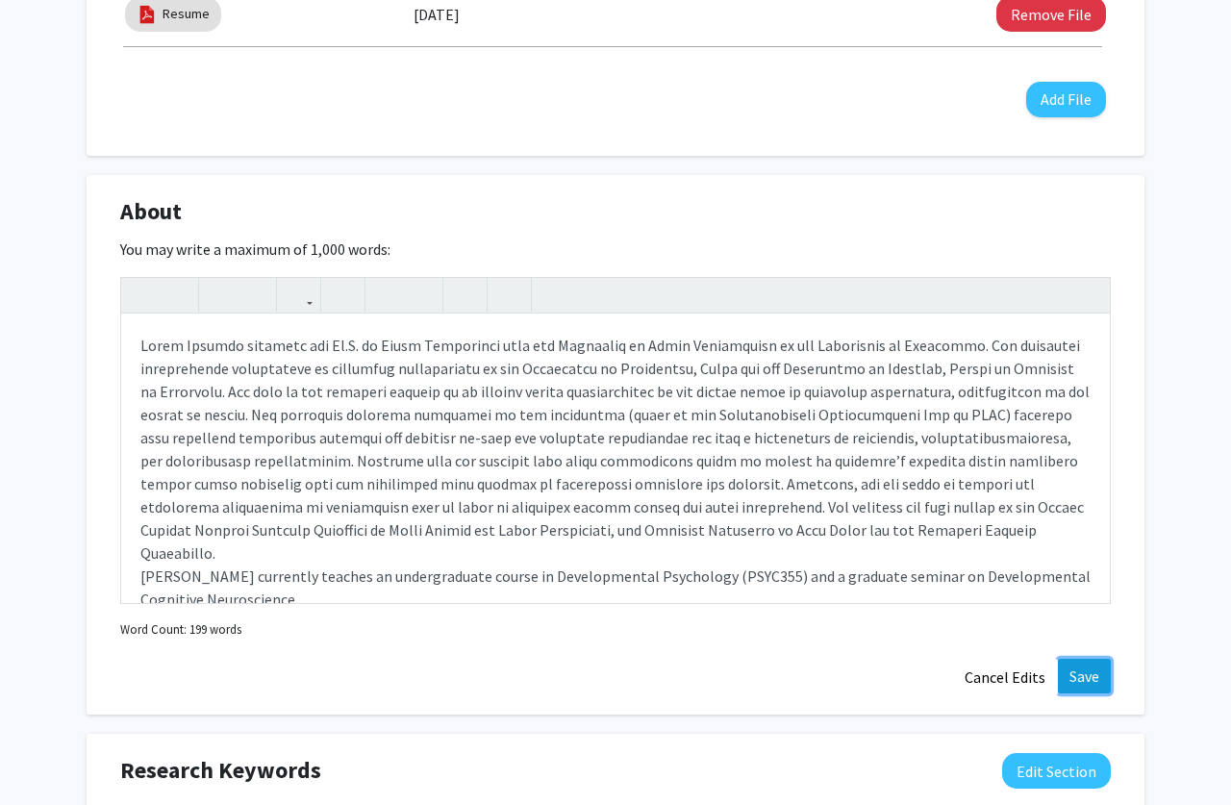
click at [1086, 672] on button "Save" at bounding box center [1084, 676] width 53 height 35
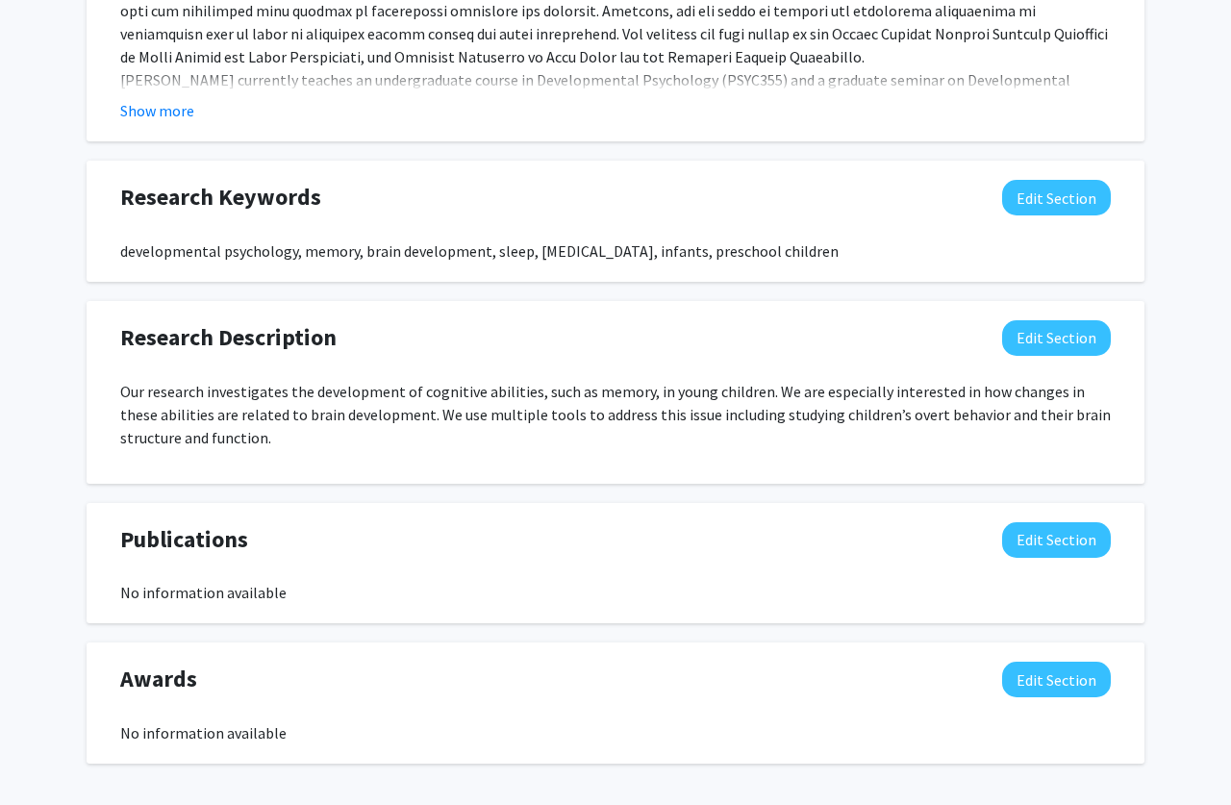
scroll to position [1139, 0]
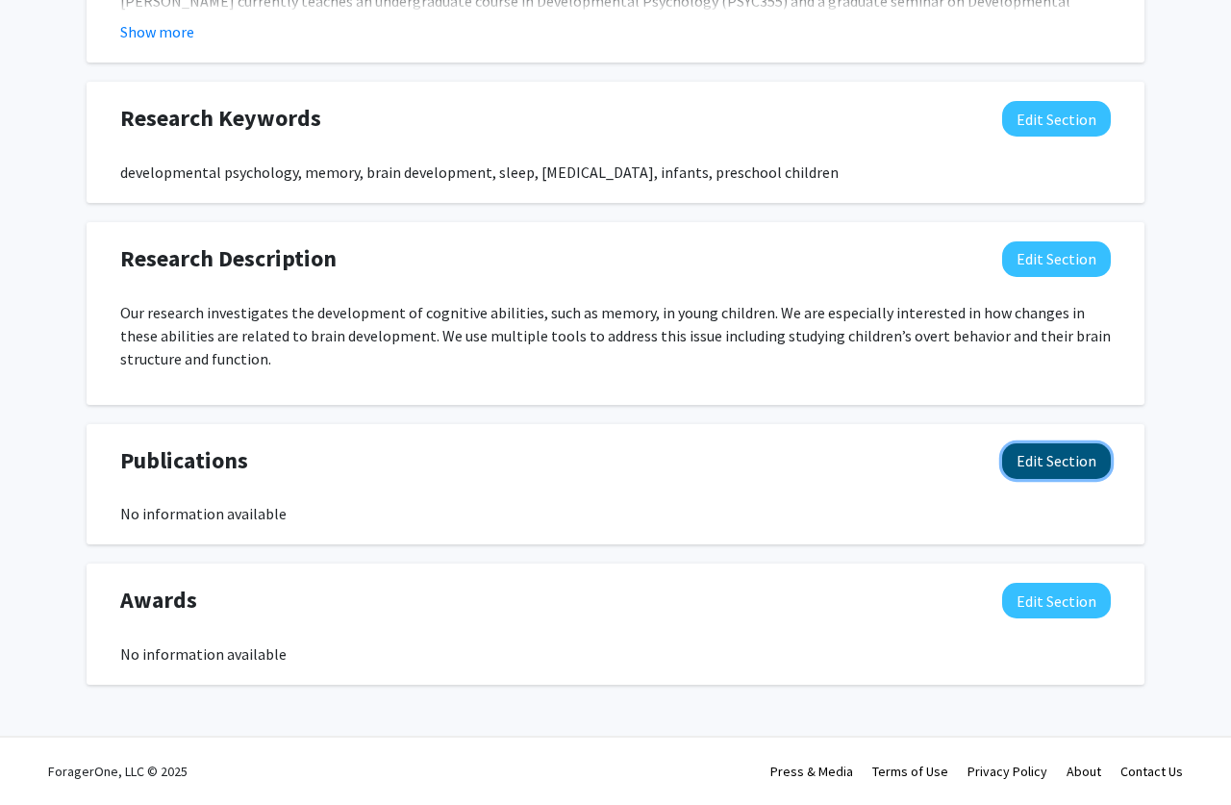
click at [1012, 470] on button "Edit Section" at bounding box center [1056, 461] width 109 height 36
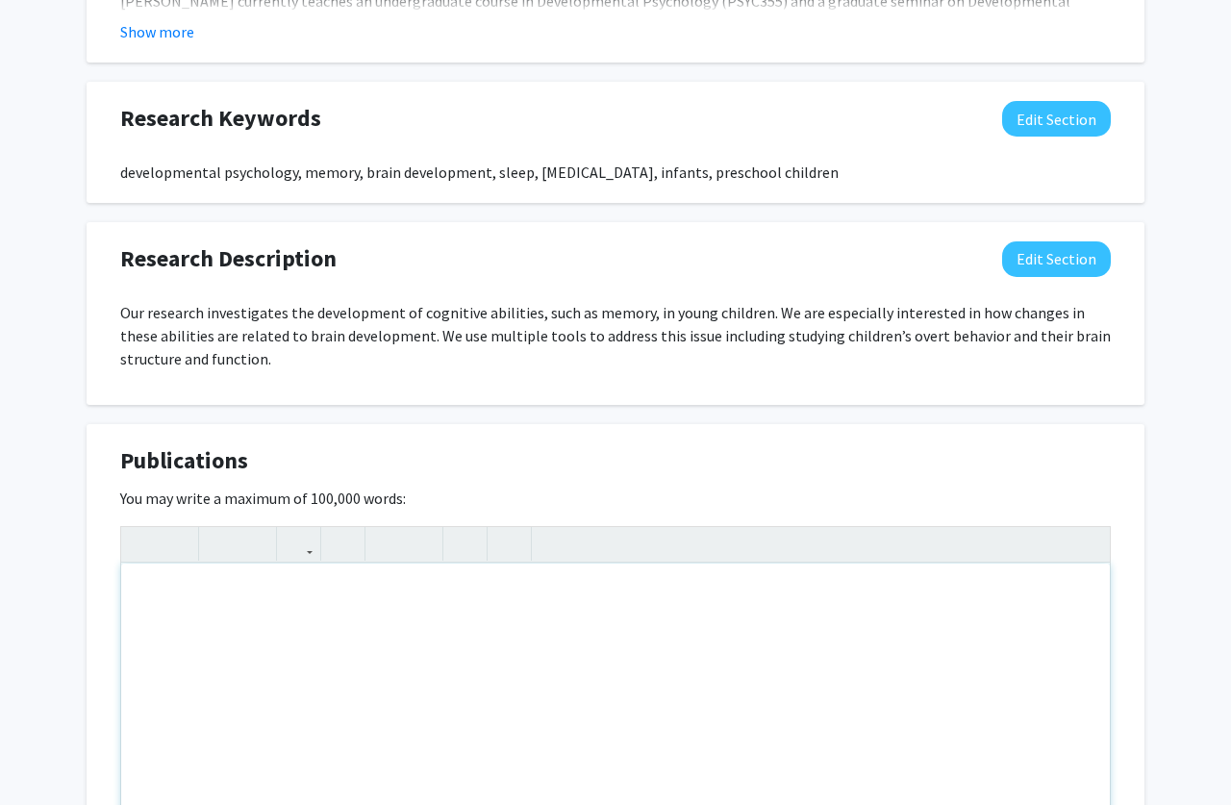
click at [232, 597] on div "Note to users with screen readers: Please deactivate our accessibility plugin f…" at bounding box center [615, 707] width 988 height 288
paste div "Note to users with screen readers: Please deactivate our accessibility plugin f…"
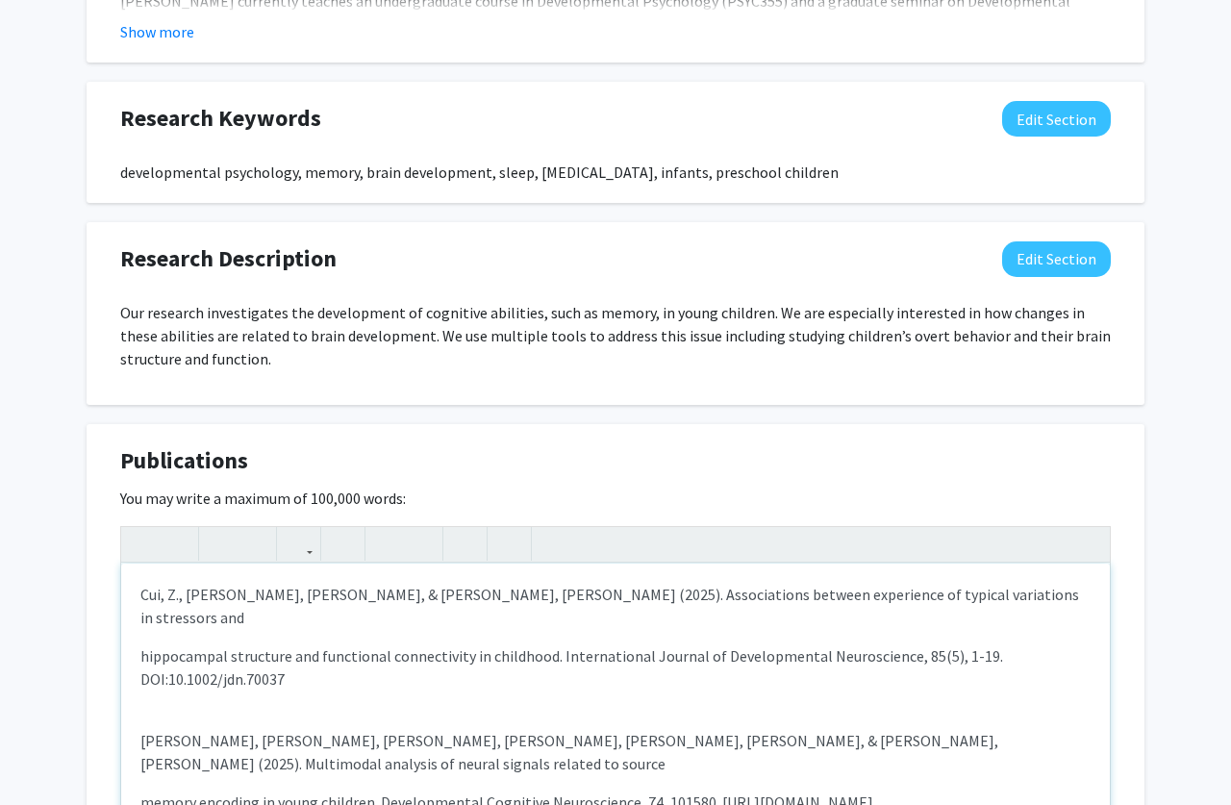
type textarea "<l>Ips, D., Sitamet, C., &adi; Elitsed, D. (6051). Eiusmodtempo incidid utlabor…"
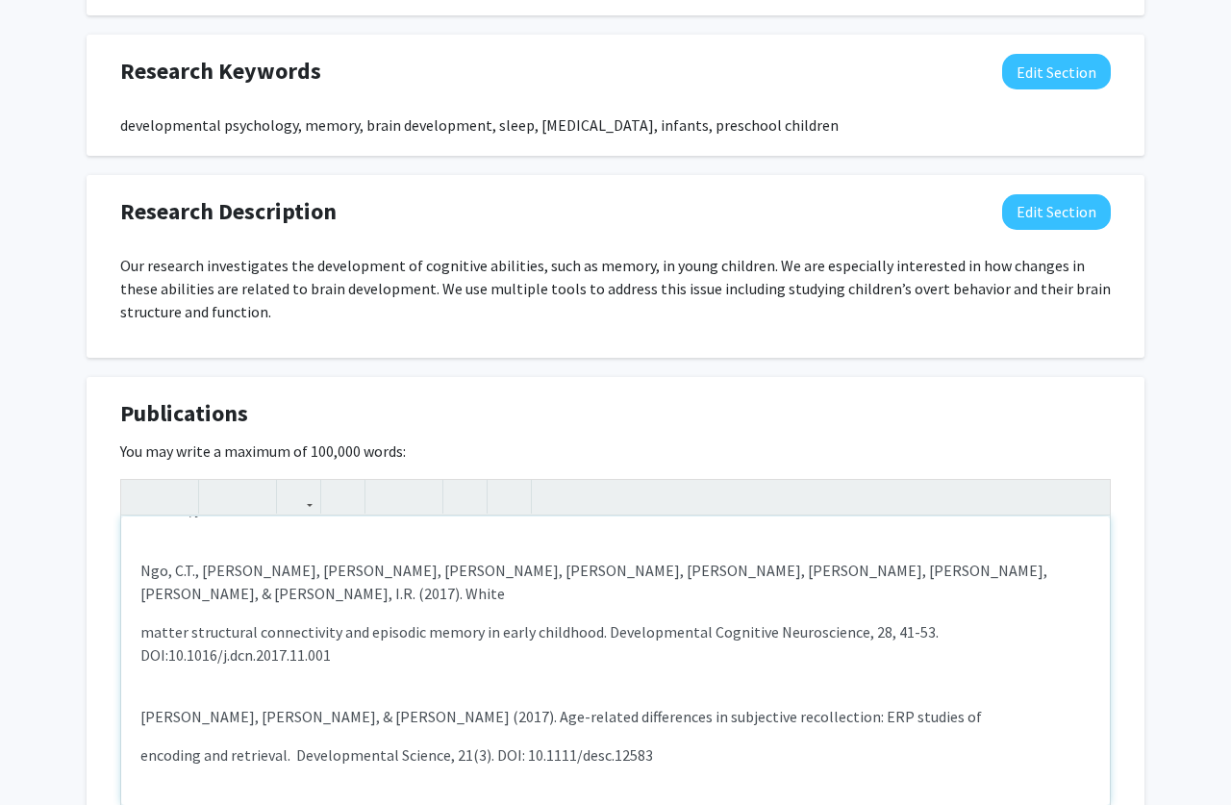
scroll to position [7399, 0]
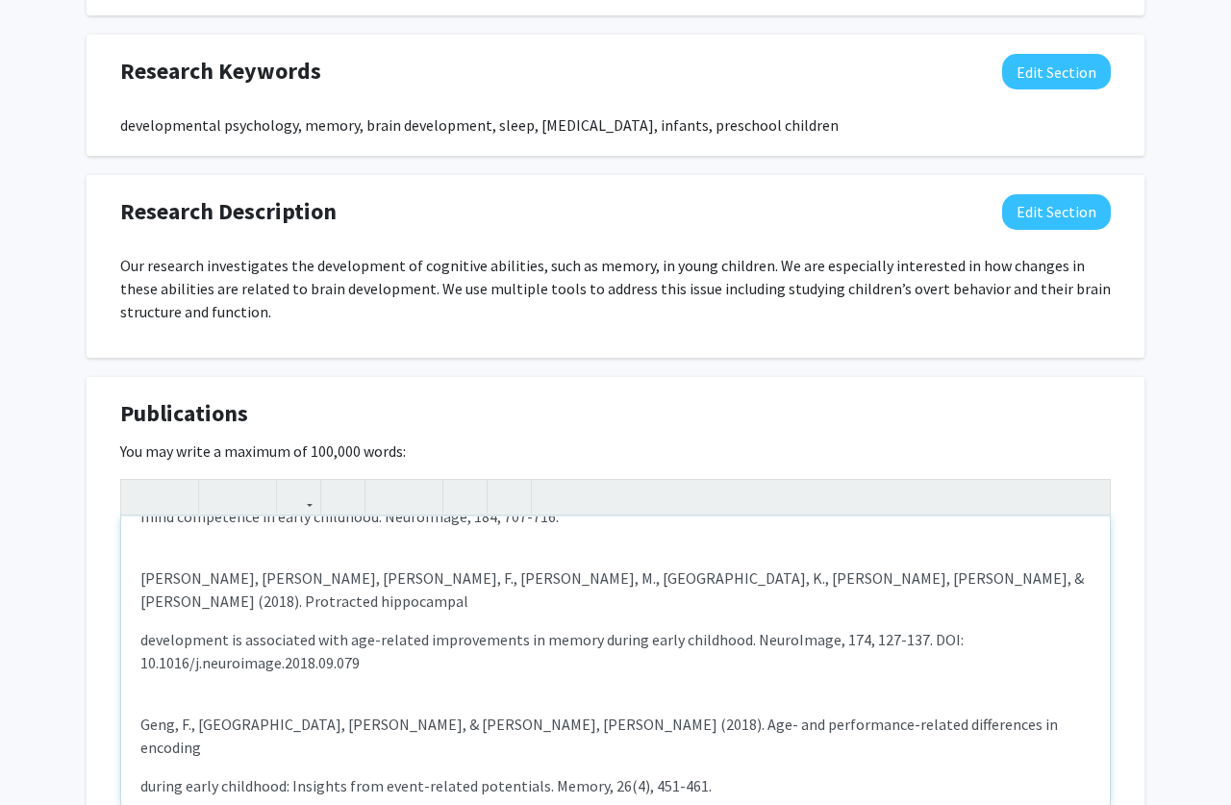
click at [339, 611] on div "Cui, Z., [PERSON_NAME], [PERSON_NAME], & [PERSON_NAME], [PERSON_NAME] (2025). A…" at bounding box center [615, 660] width 988 height 288
click at [323, 593] on div "Cui, Z., [PERSON_NAME], [PERSON_NAME], & [PERSON_NAME], [PERSON_NAME] (2025). A…" at bounding box center [615, 660] width 988 height 288
type textarea "<l>Ips, D., Sitamet, C., &adi; Elitsed, D. (6051). Eiusmodtempo incidid utlabor…"
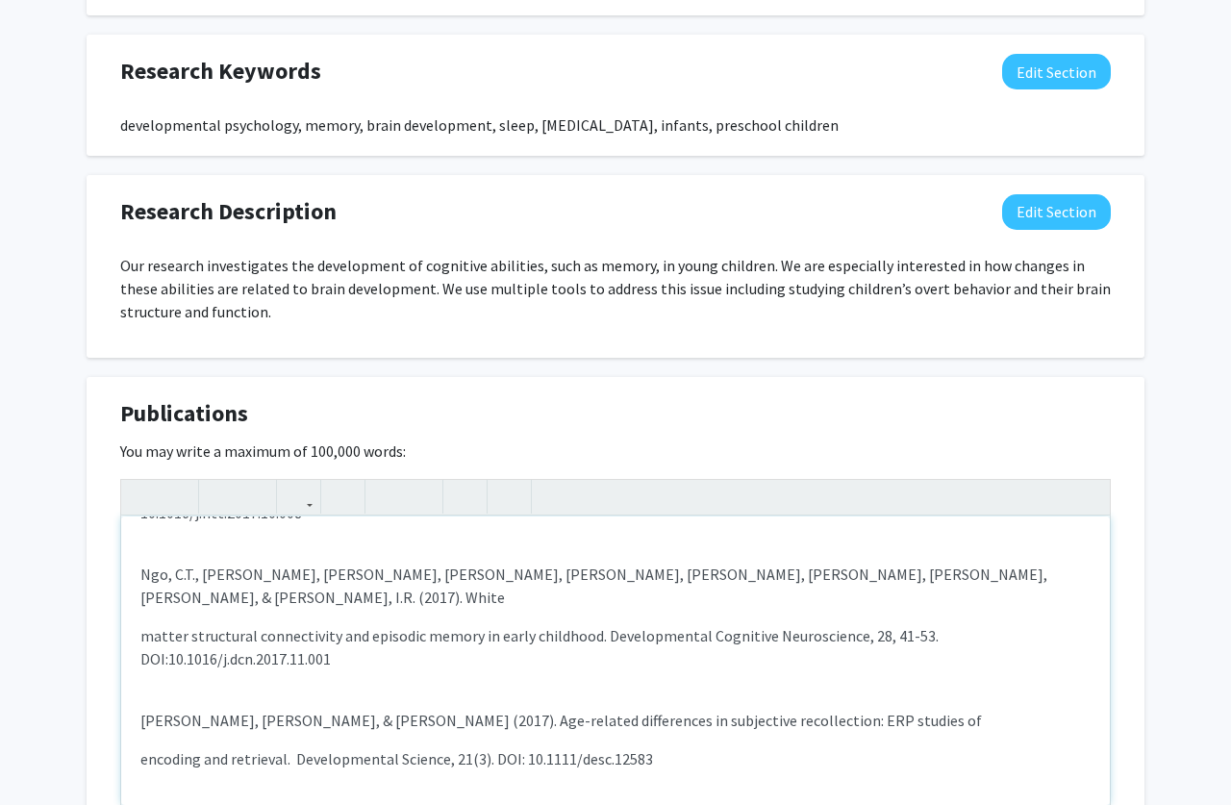
scroll to position [1559, 0]
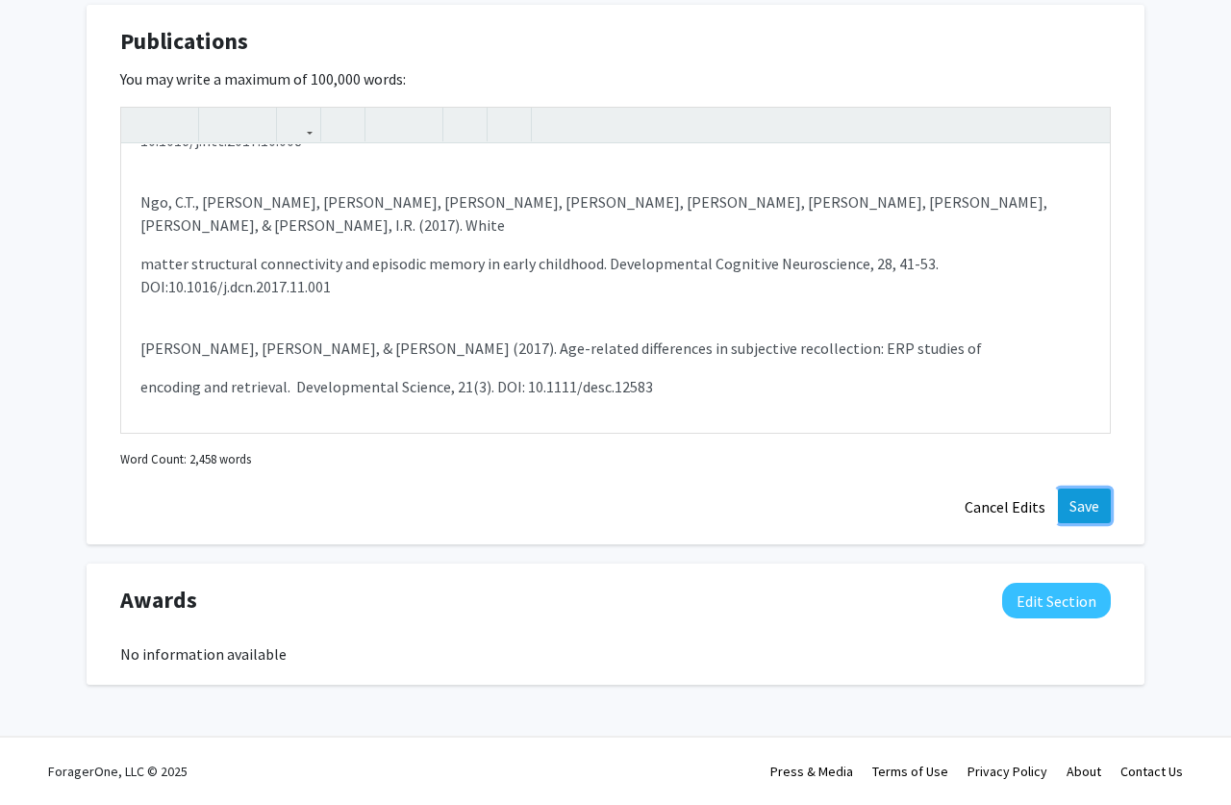
click at [1084, 494] on button "Save" at bounding box center [1084, 505] width 53 height 35
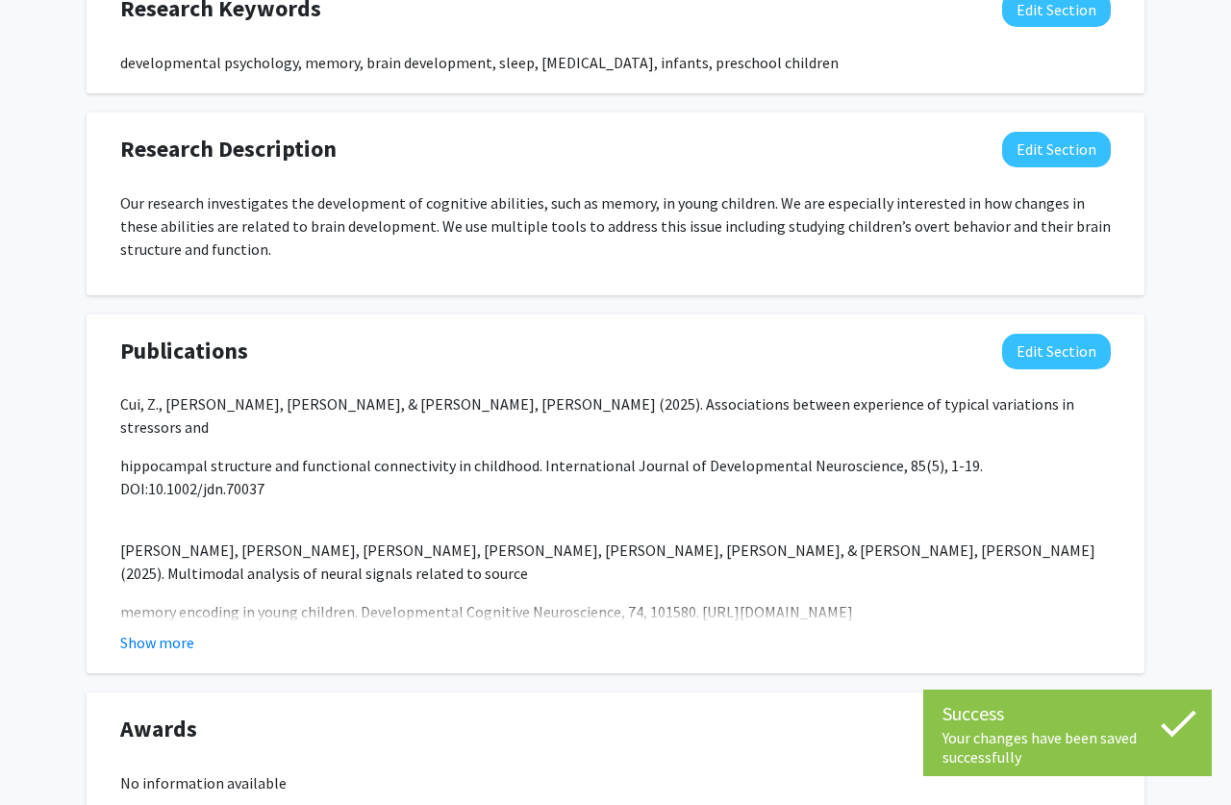
scroll to position [1378, 0]
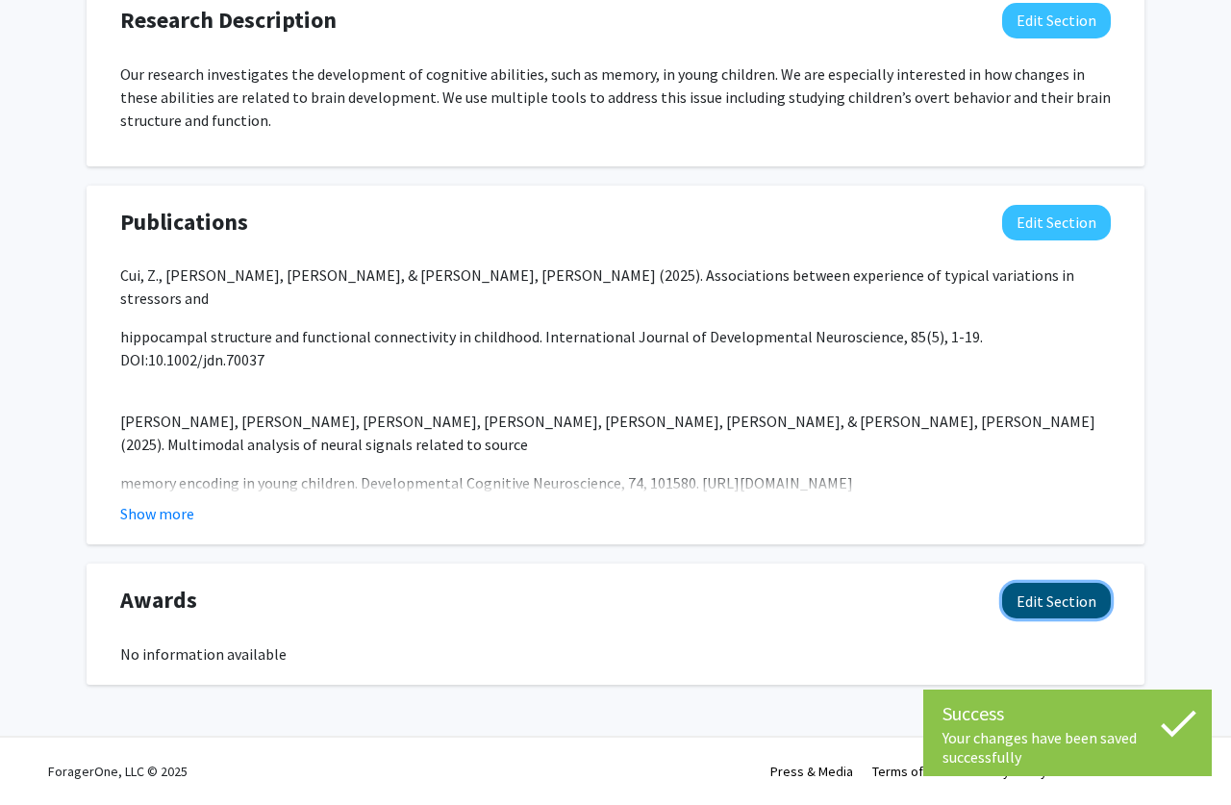
click at [1042, 606] on button "Edit Section" at bounding box center [1056, 601] width 109 height 36
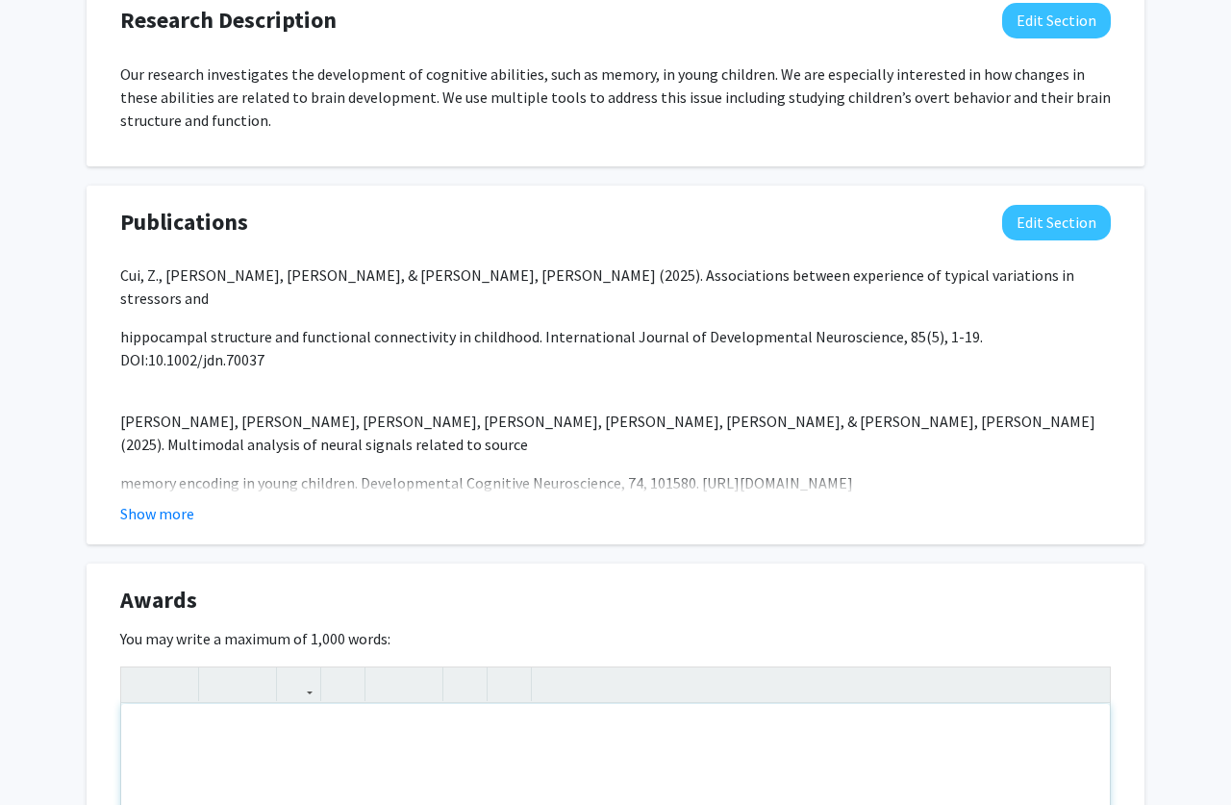
paste div "Note to users with screen readers: Please deactivate our accessibility plugin f…"
type textarea "<l>2405&ipsu; &dolo; Sitame Consect Adipiscingel Seddoeiu Tempori Utlabo Etdol<…"
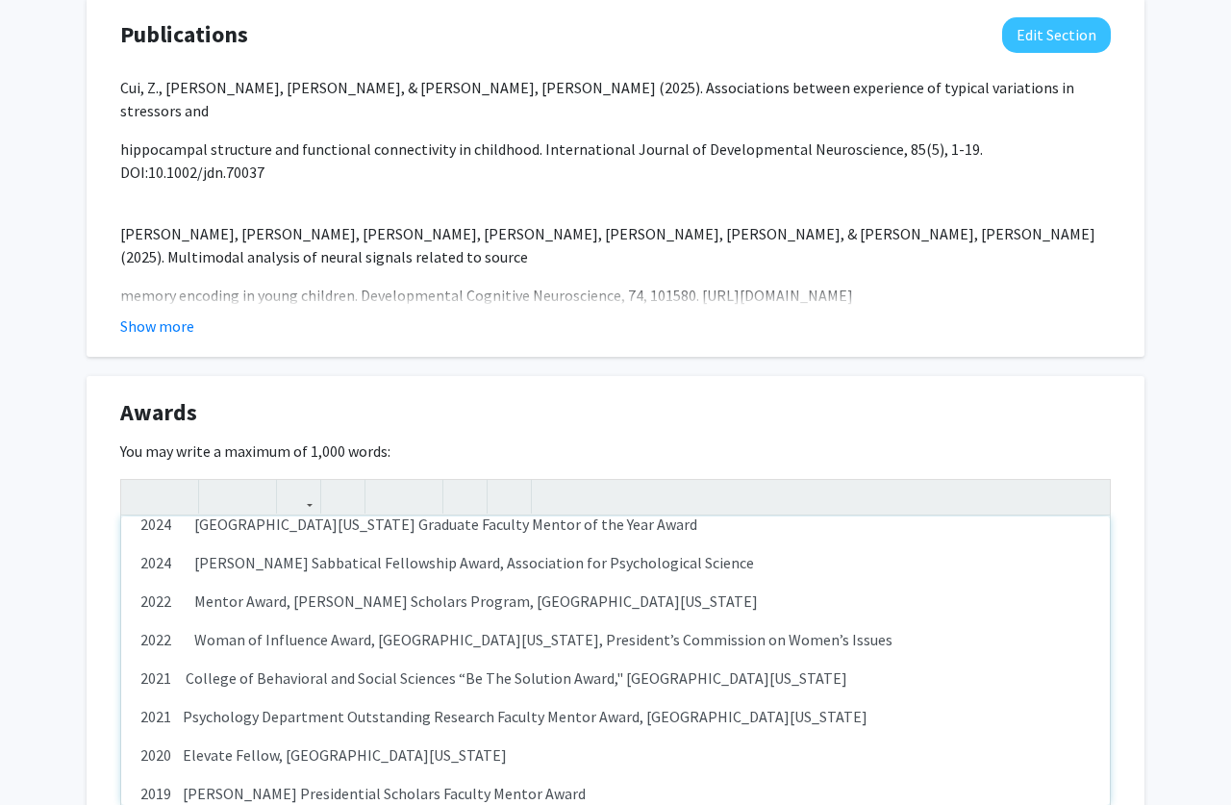
scroll to position [0, 0]
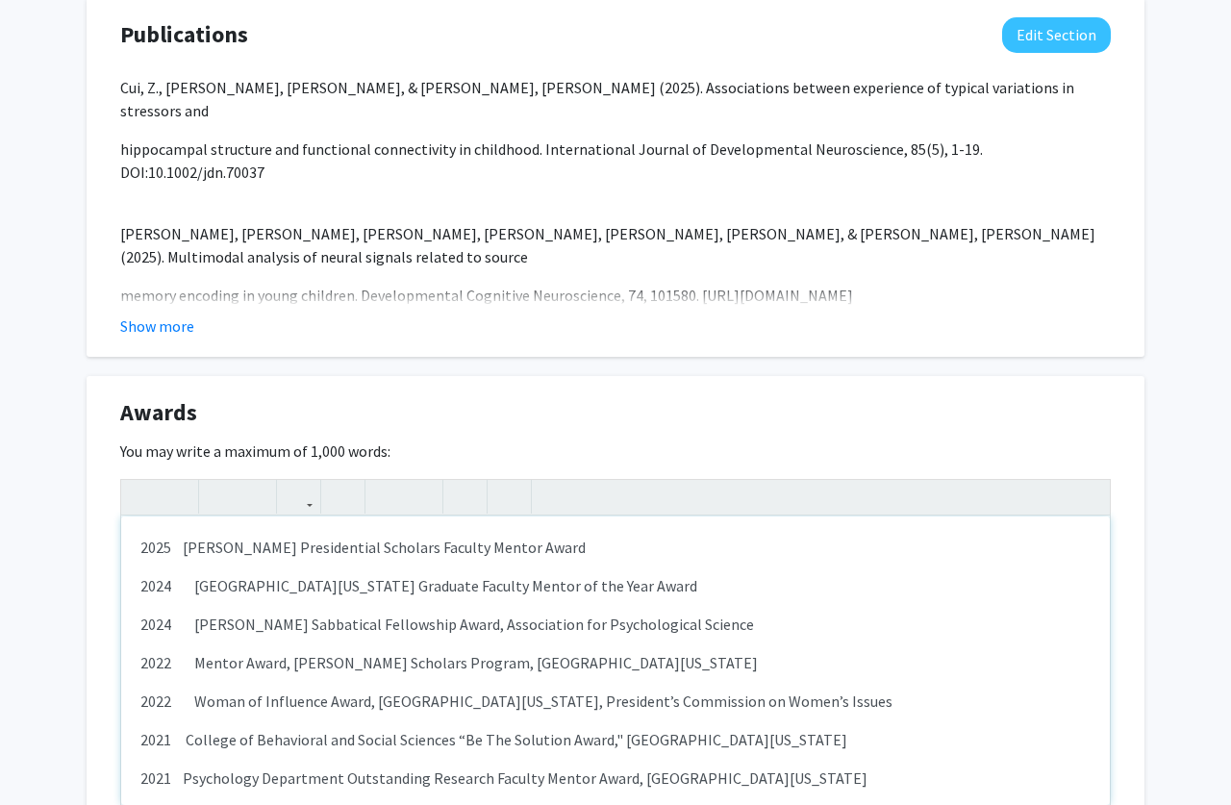
click at [184, 554] on p "2025 [PERSON_NAME] Presidential Scholars Faculty Mentor Award" at bounding box center [615, 547] width 950 height 23
click at [196, 581] on p "2024 [GEOGRAPHIC_DATA][US_STATE] Graduate Faculty Mentor of the Year Award" at bounding box center [615, 585] width 950 height 23
click at [195, 613] on p "2024 [PERSON_NAME] Sabbatical Fellowship Award, Association for Psychological S…" at bounding box center [615, 623] width 950 height 23
click at [194, 666] on p "2022 Mentor Award, [PERSON_NAME] Scholars Program, [GEOGRAPHIC_DATA][US_STATE]" at bounding box center [615, 662] width 950 height 23
click at [192, 701] on p "2022 Woman of Influence Award, [GEOGRAPHIC_DATA][US_STATE], President’s Commiss…" at bounding box center [615, 700] width 950 height 23
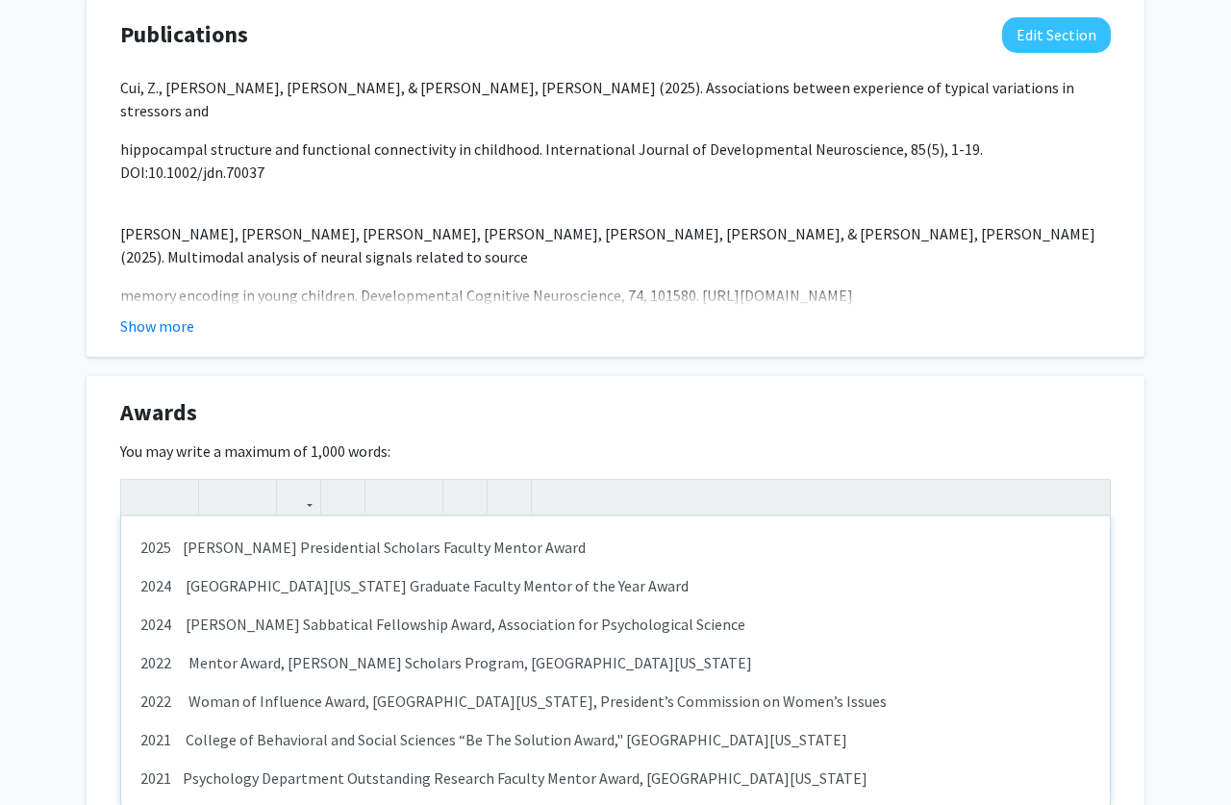
click at [190, 658] on p "2022 Mentor Award, [PERSON_NAME] Scholars Program, [GEOGRAPHIC_DATA][US_STATE]" at bounding box center [615, 662] width 950 height 23
click at [187, 626] on p "2024 [PERSON_NAME] Sabbatical Fellowship Award, Association for Psychological S…" at bounding box center [615, 623] width 950 height 23
click at [188, 587] on p "2024 [GEOGRAPHIC_DATA][US_STATE] Graduate Faculty Mentor of the Year Award" at bounding box center [615, 585] width 950 height 23
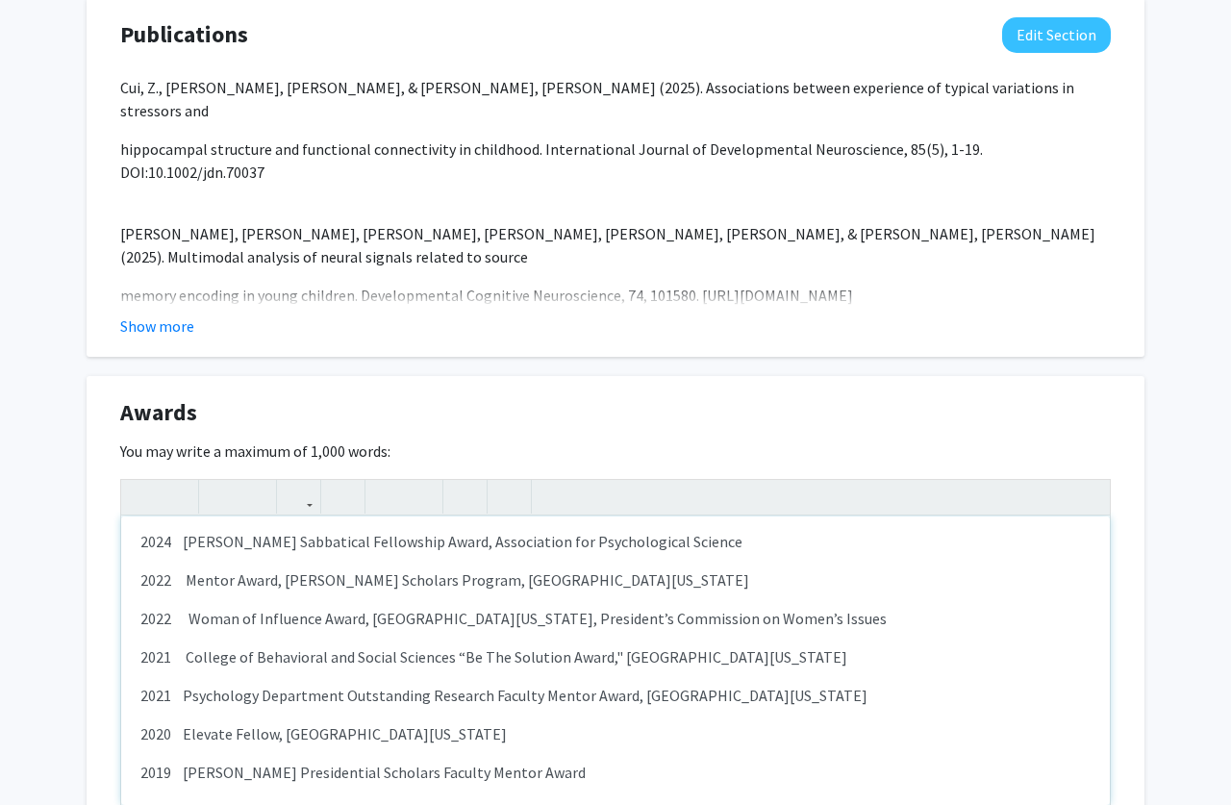
scroll to position [81, 0]
click at [184, 622] on p "2022 Woman of Influence Award, [GEOGRAPHIC_DATA][US_STATE], President’s Commiss…" at bounding box center [615, 620] width 950 height 23
click at [191, 621] on p "2022 Woman of Influence Award, [GEOGRAPHIC_DATA][US_STATE], President’s Commiss…" at bounding box center [615, 620] width 950 height 23
click at [185, 694] on p "2021 Psychology Department Outstanding Research Faculty Mentor Award, [GEOGRAPH…" at bounding box center [615, 697] width 950 height 23
click at [181, 732] on p "2020 Elevate Fellow, [GEOGRAPHIC_DATA][US_STATE]" at bounding box center [615, 735] width 950 height 23
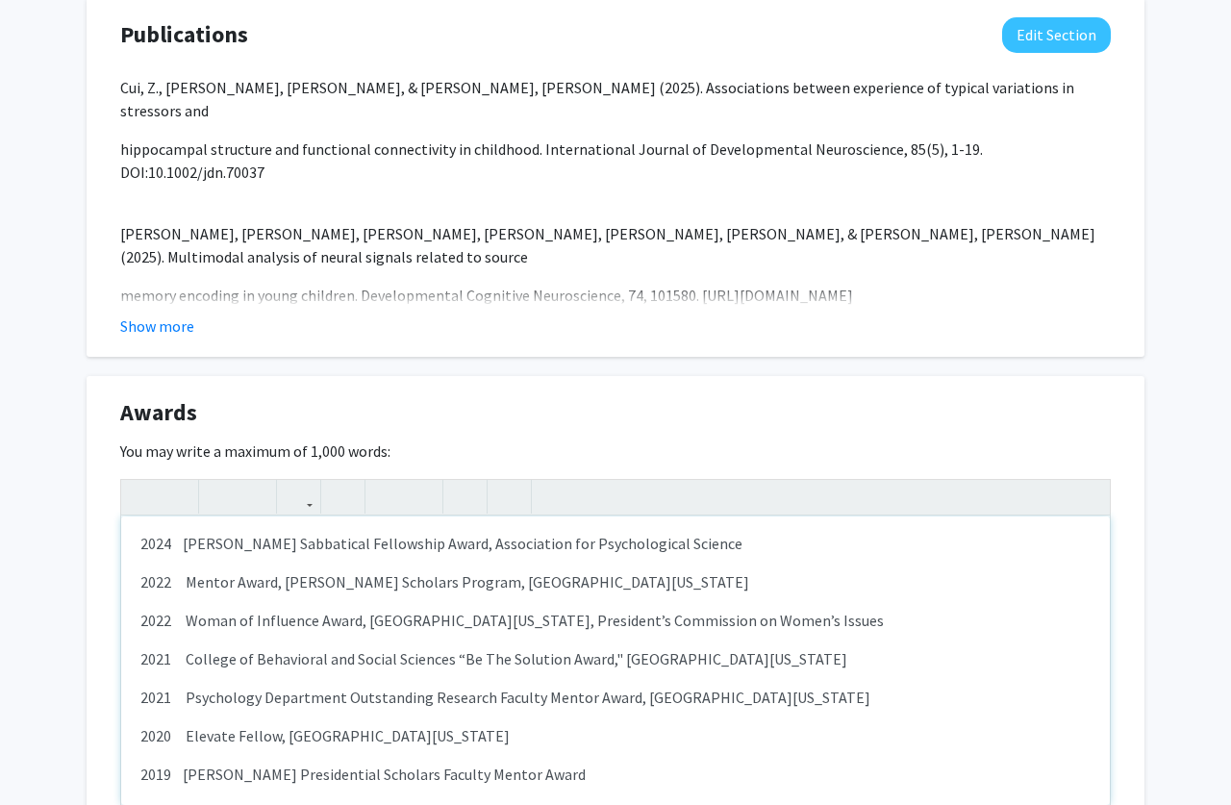
click at [187, 768] on p "2019 [PERSON_NAME] Presidential Scholars Faculty Mentor Award" at bounding box center [615, 773] width 950 height 23
click at [182, 773] on p "2019 [PERSON_NAME] Presidential Scholars Faculty Mentor Award" at bounding box center [615, 773] width 950 height 23
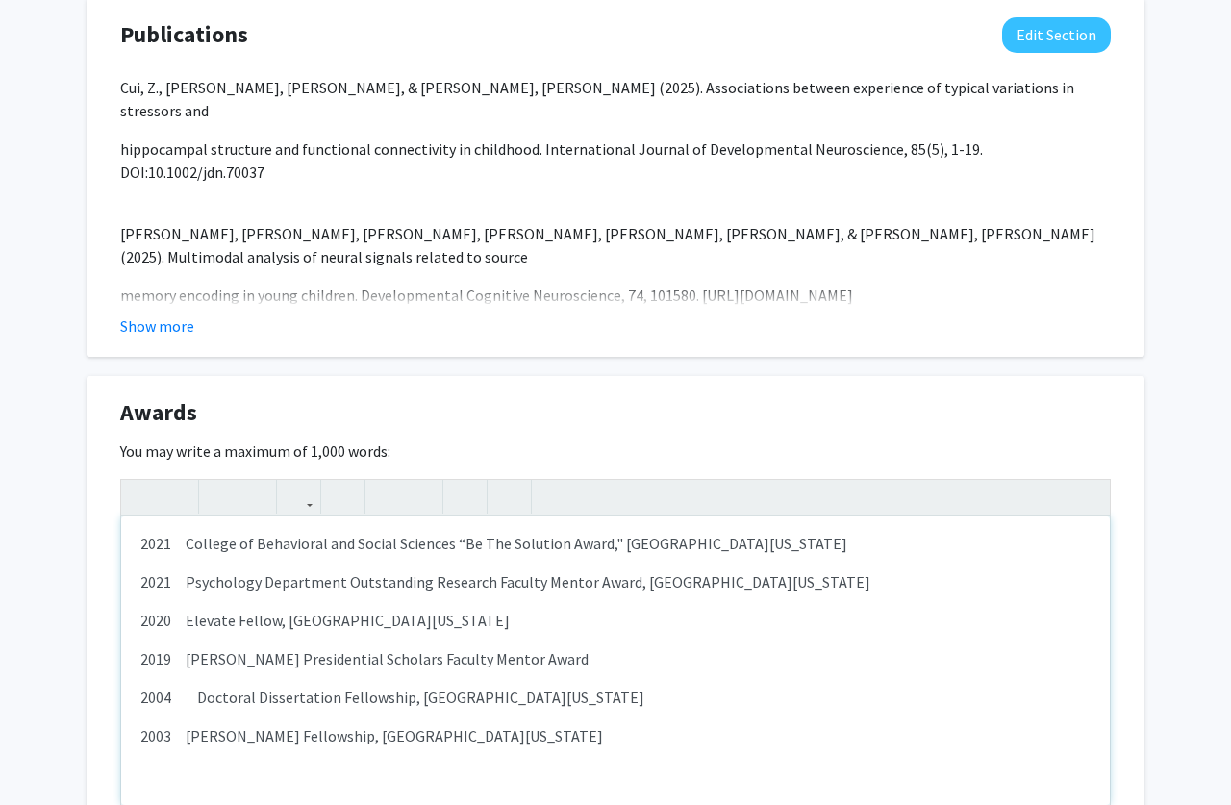
click at [197, 690] on p "2004 Doctoral Dissertation Fellowship, [GEOGRAPHIC_DATA][US_STATE]" at bounding box center [615, 697] width 950 height 23
type textarea "<l>5069&ipsu; &dolo; Sitame Consect Adipiscingel Seddoeiu Tempori Utlabo Etdol<…"
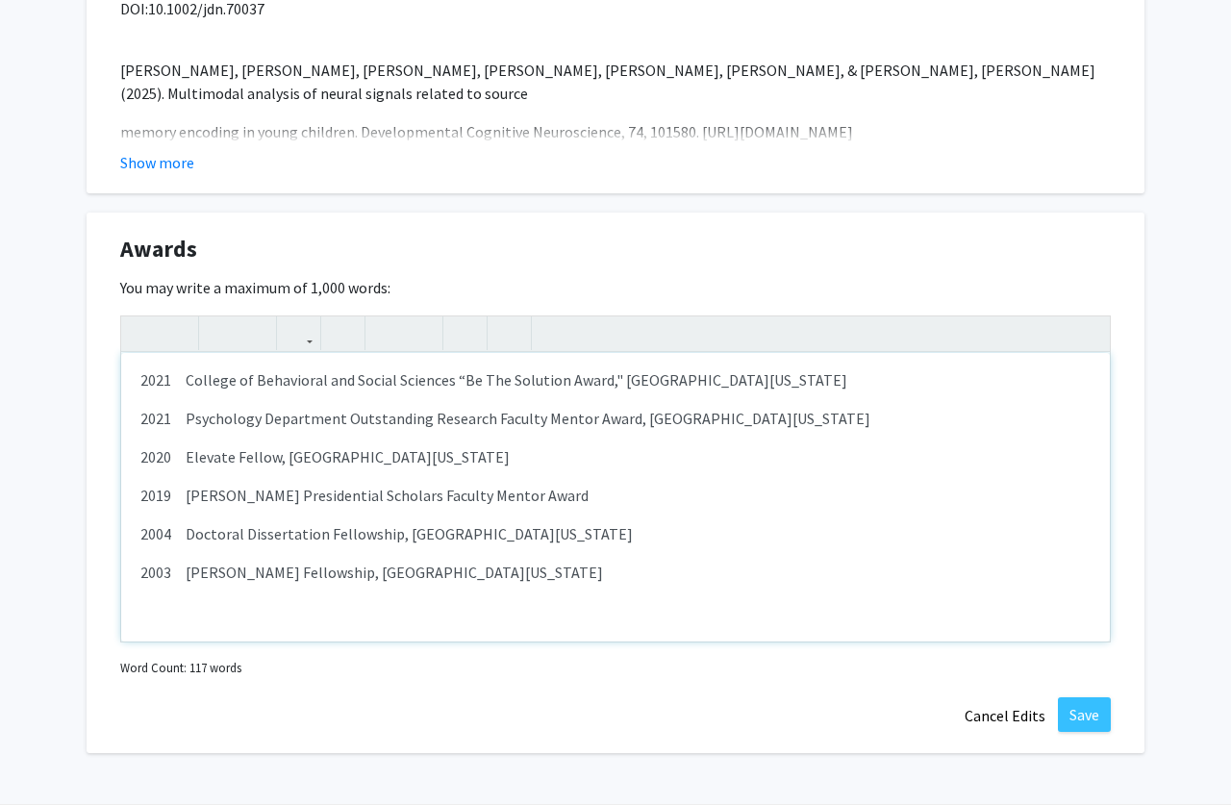
scroll to position [1797, 0]
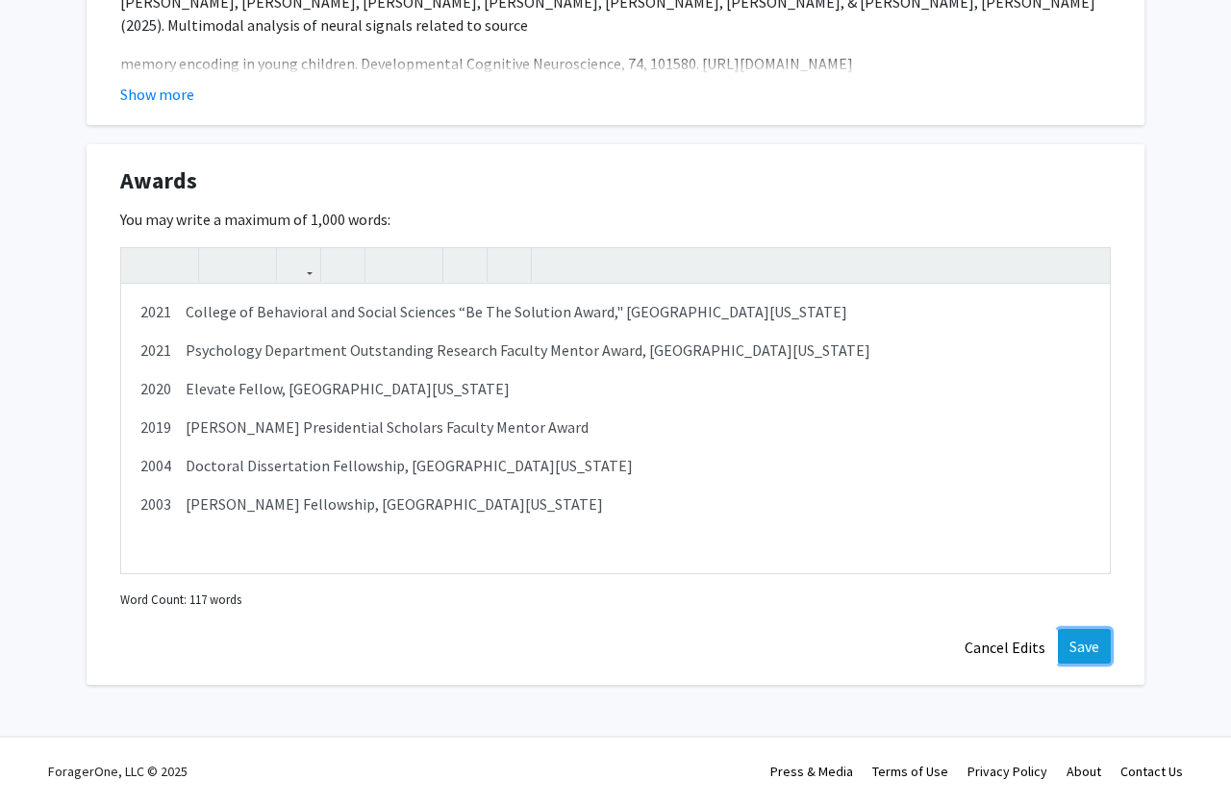
click at [1082, 647] on button "Save" at bounding box center [1084, 646] width 53 height 35
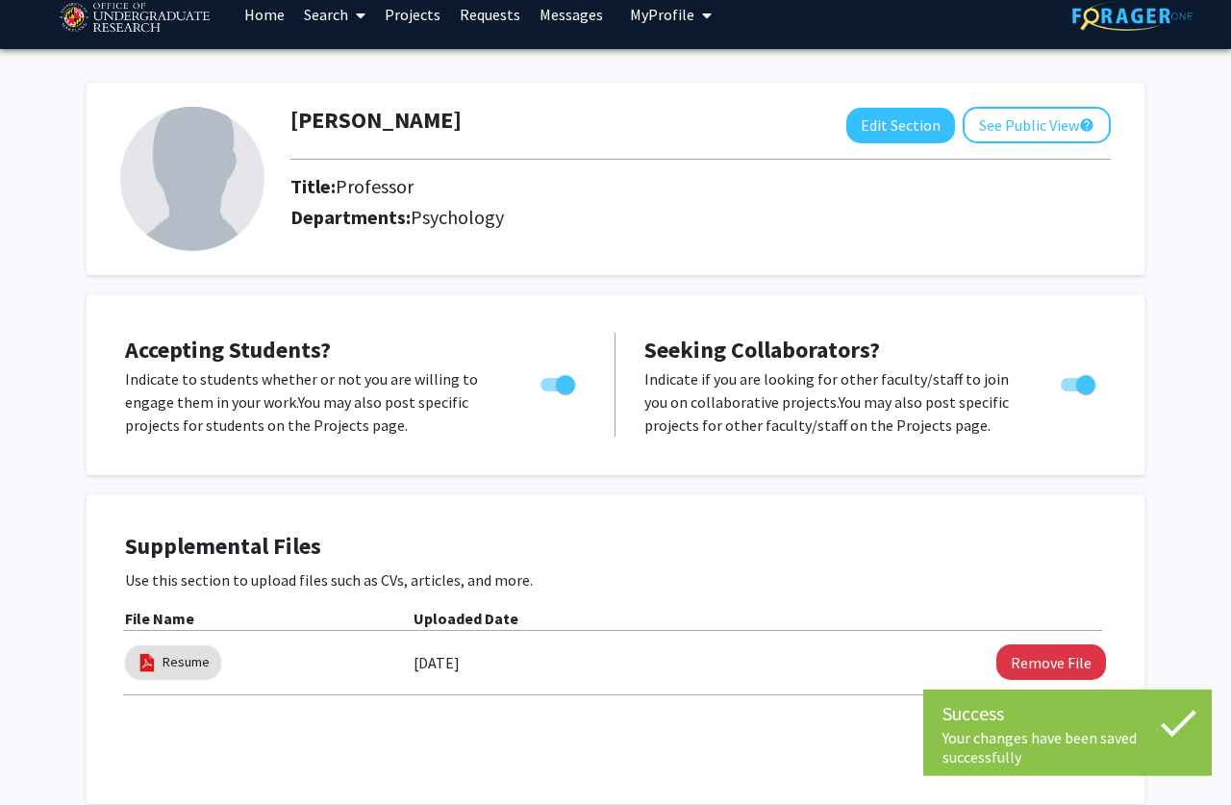
scroll to position [0, 0]
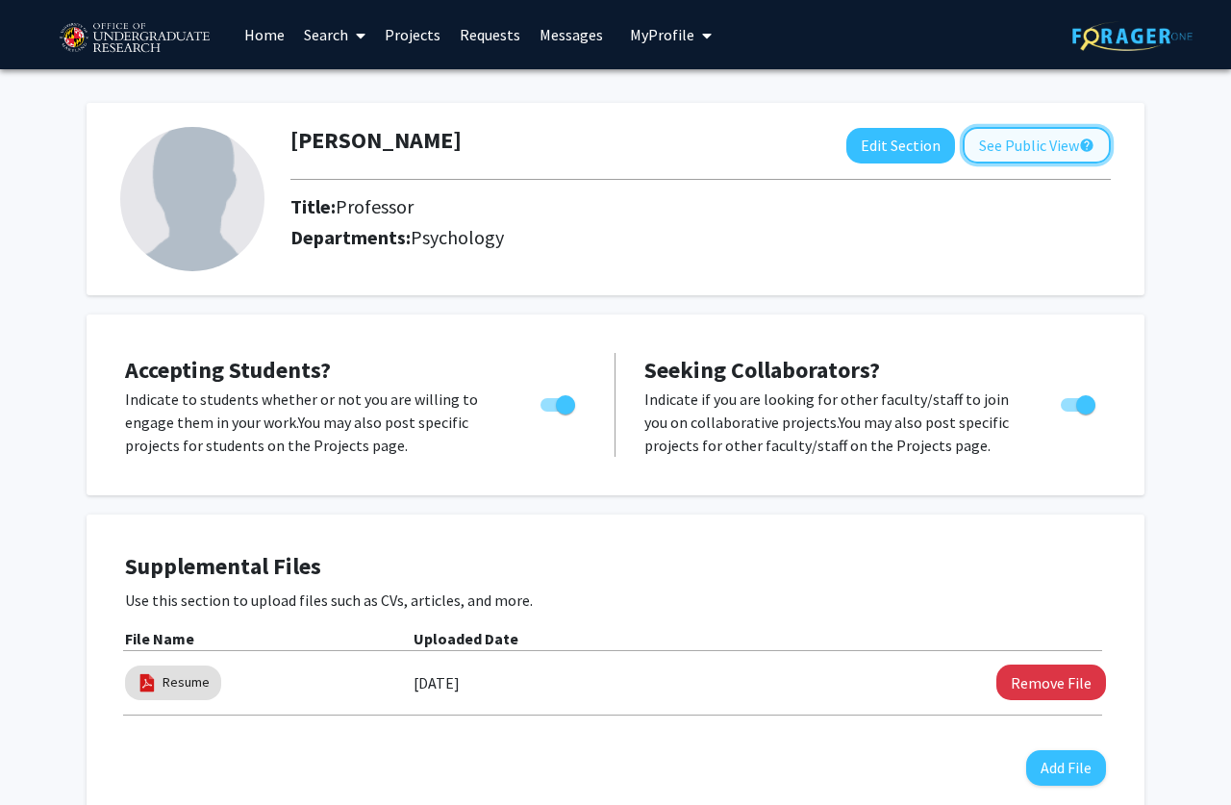
click at [1025, 155] on button "See Public View help" at bounding box center [1036, 145] width 148 height 37
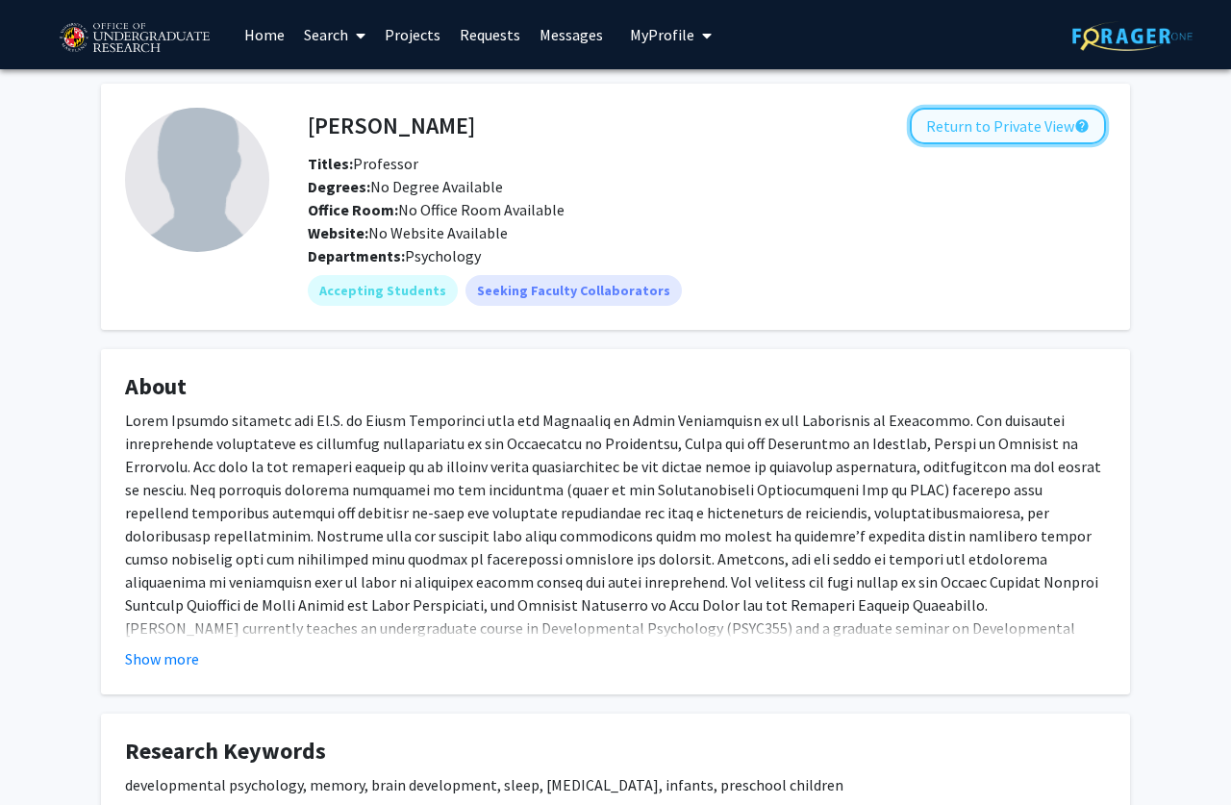
click at [965, 126] on button "Return to Private View help" at bounding box center [1008, 126] width 196 height 37
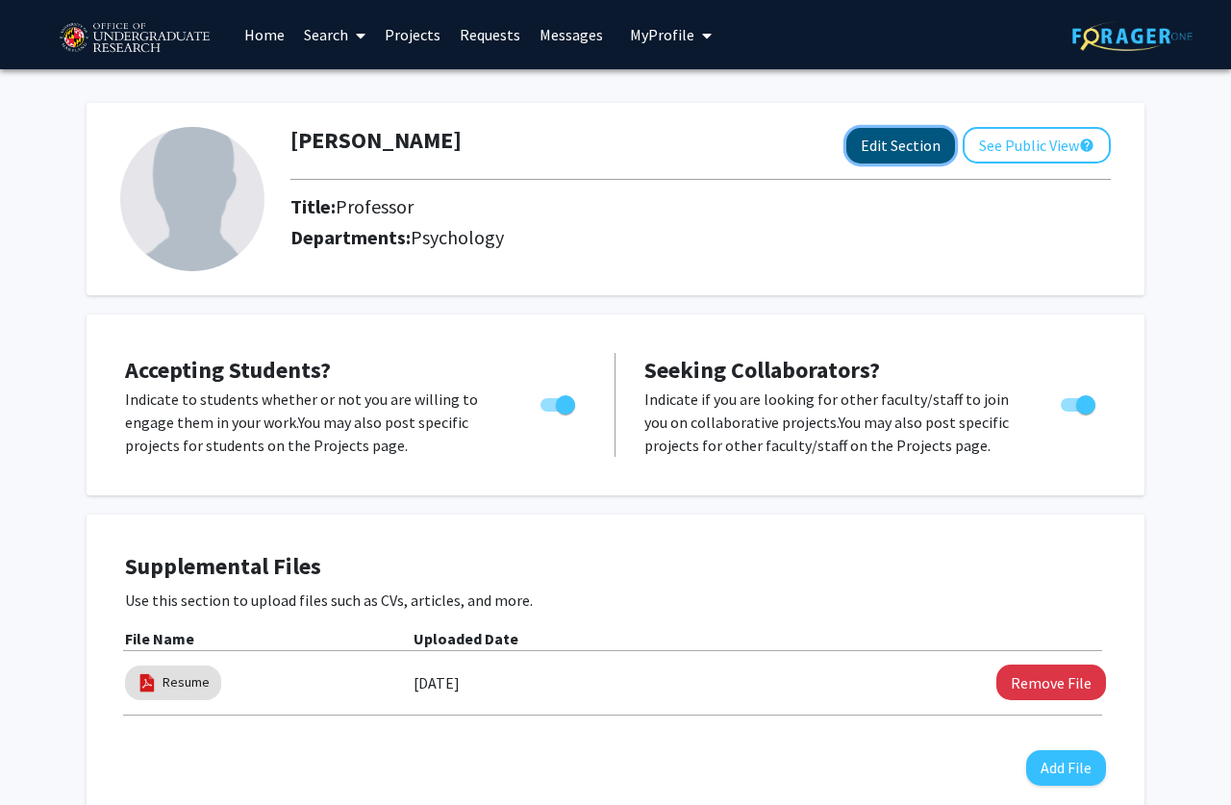
click at [917, 151] on button "Edit Section" at bounding box center [900, 146] width 109 height 36
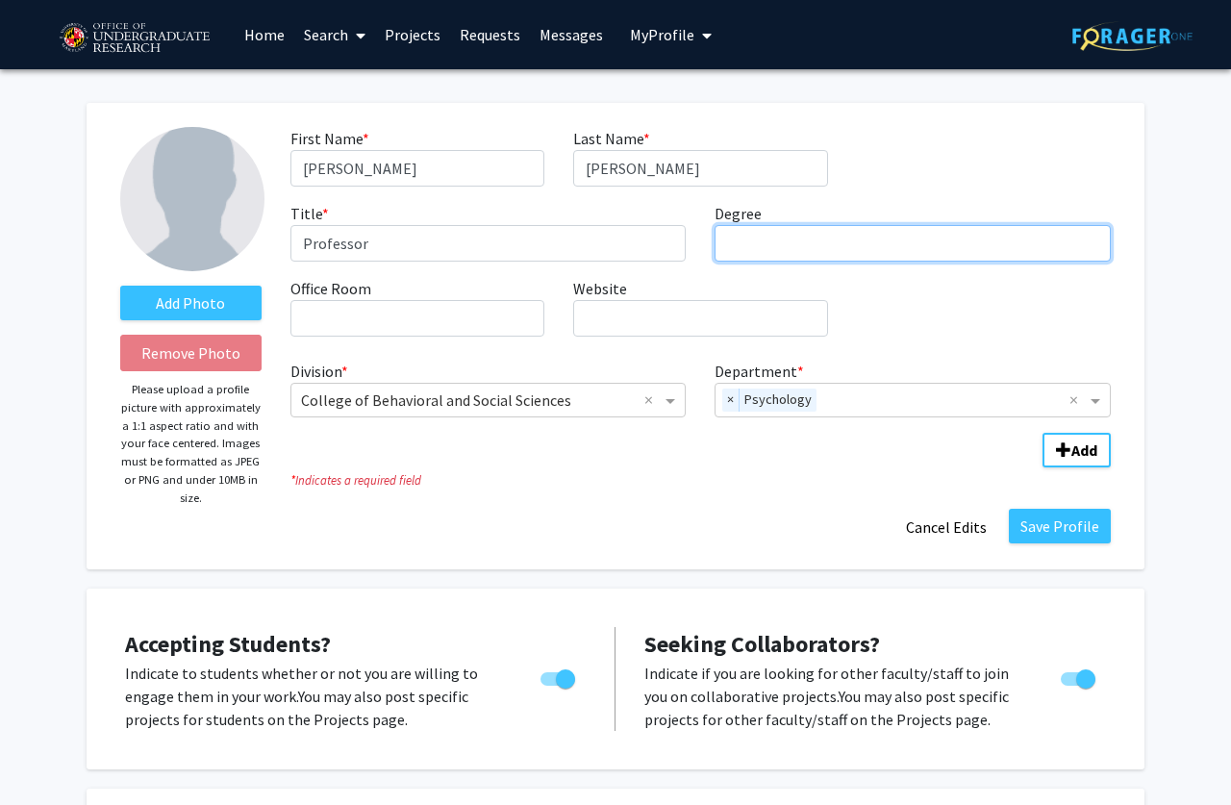
click at [834, 240] on input "Degree required" at bounding box center [912, 243] width 396 height 37
type input "Ph.D."
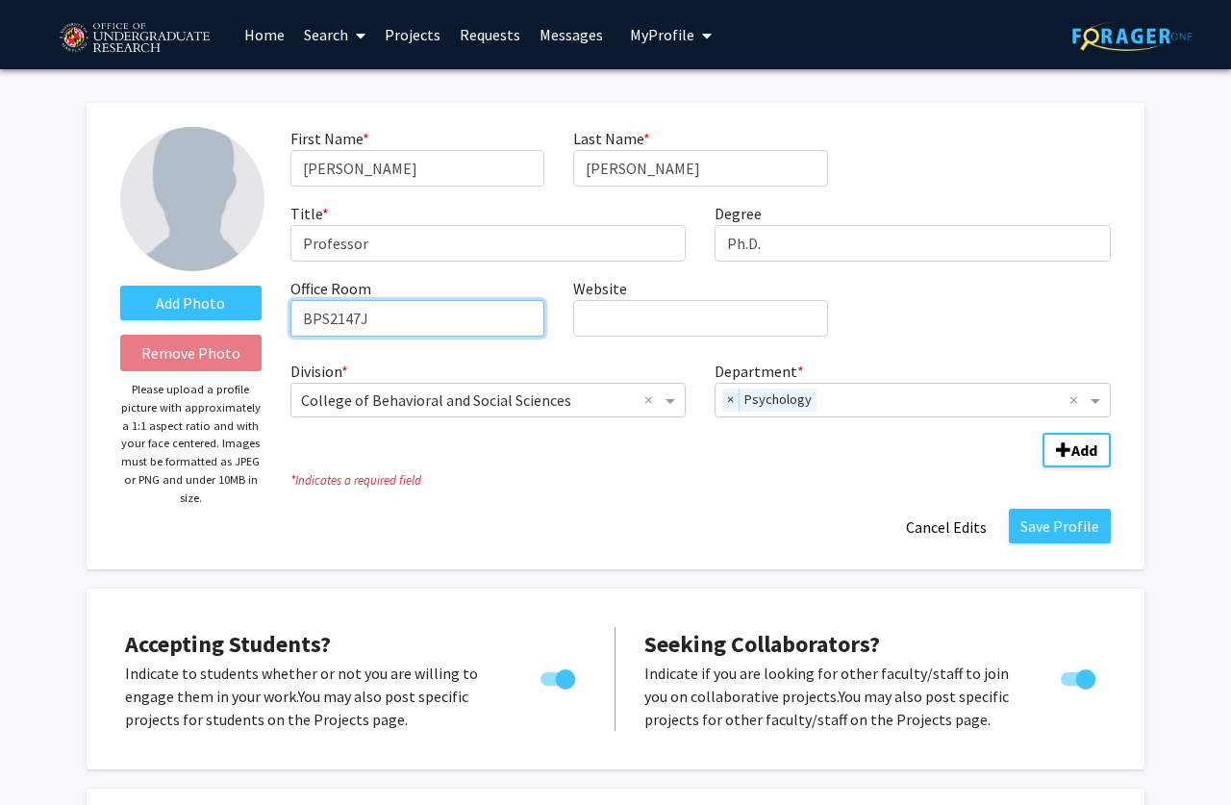
type input "BPS2147J"
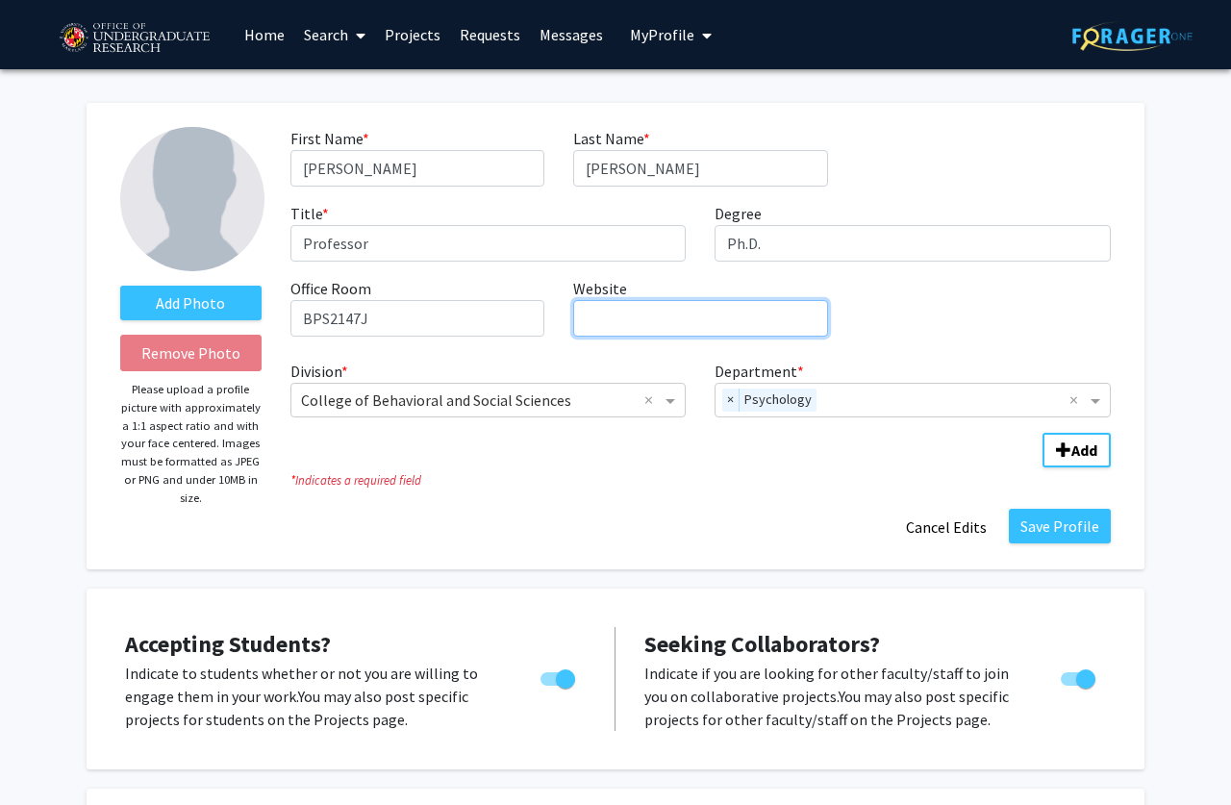
click at [701, 325] on input "Website required" at bounding box center [700, 318] width 254 height 37
paste input "[DOMAIN_NAME]"
type input "[DOMAIN_NAME]"
click at [962, 337] on div "First Name * required [PERSON_NAME] Last Name * required [PERSON_NAME] Title * …" at bounding box center [700, 239] width 849 height 225
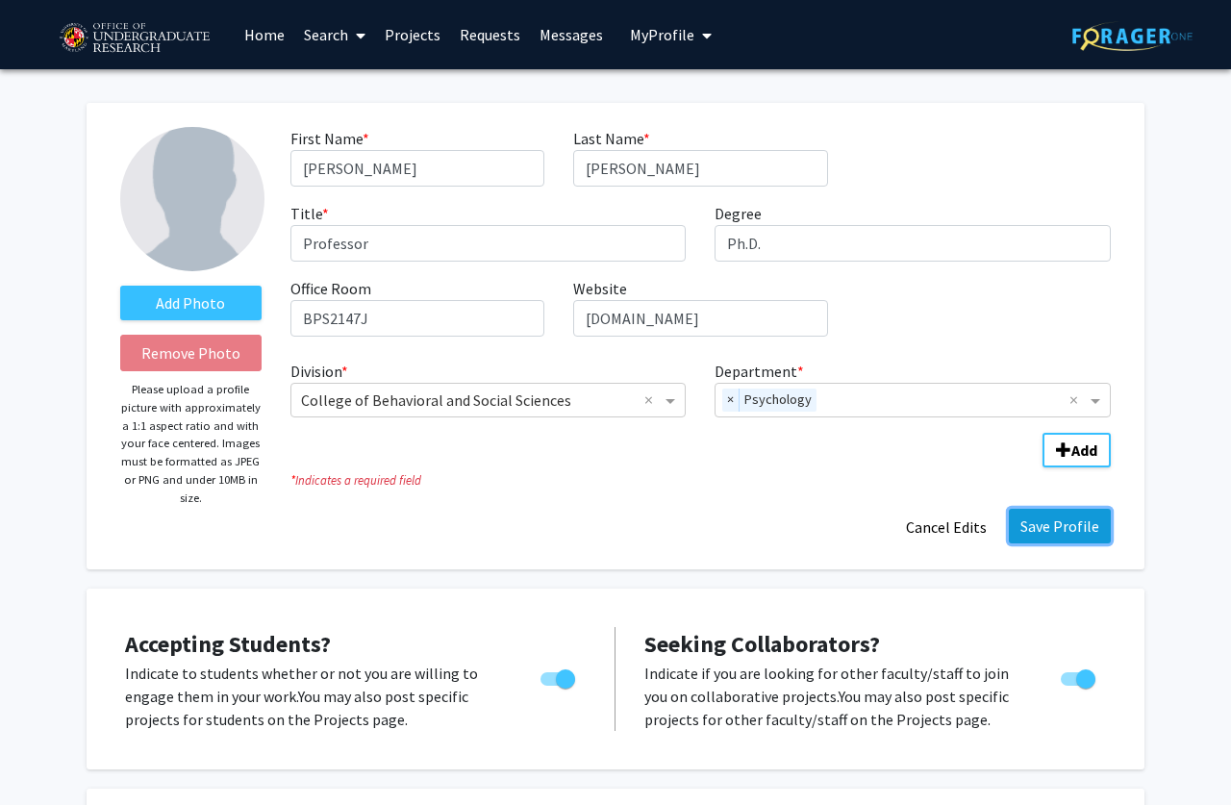
click at [1052, 517] on button "Save Profile" at bounding box center [1060, 526] width 102 height 35
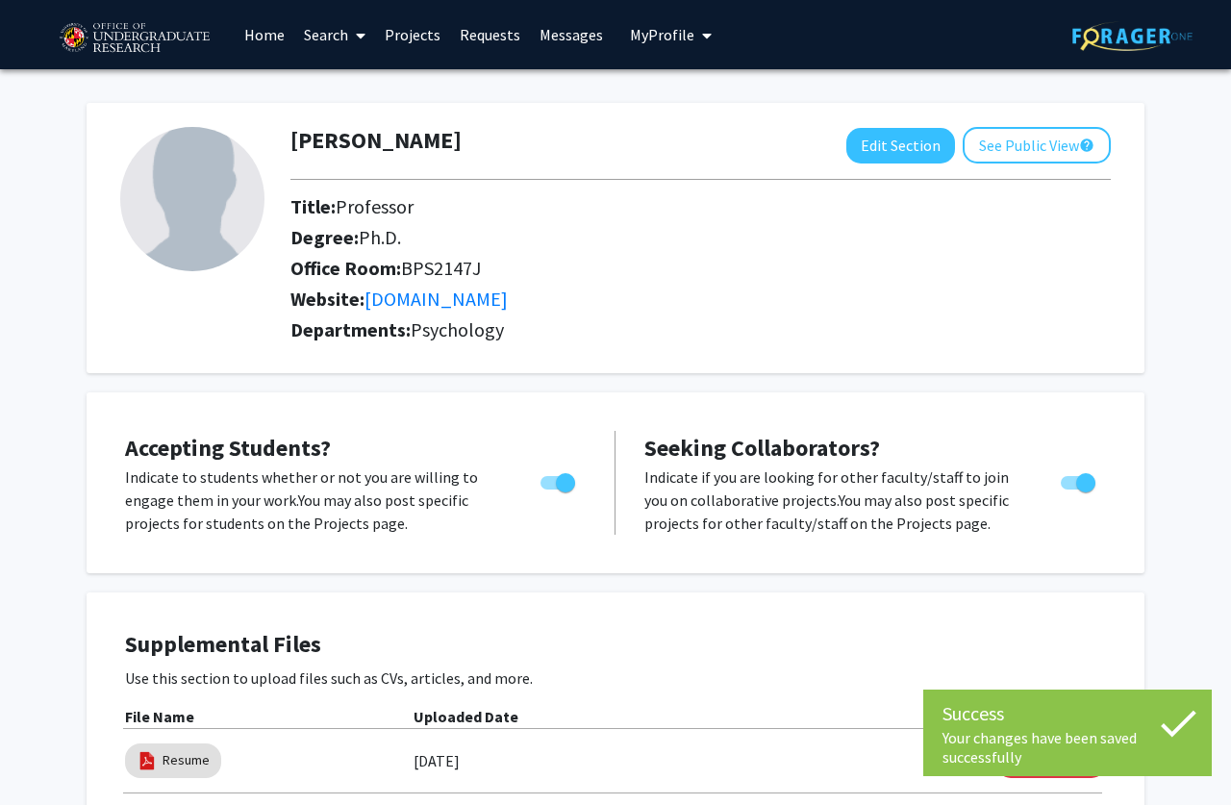
click at [554, 476] on span "Toggle" at bounding box center [557, 482] width 35 height 13
click at [550, 489] on input "Would you like to permit student requests?" at bounding box center [549, 489] width 1 height 1
checkbox input "false"
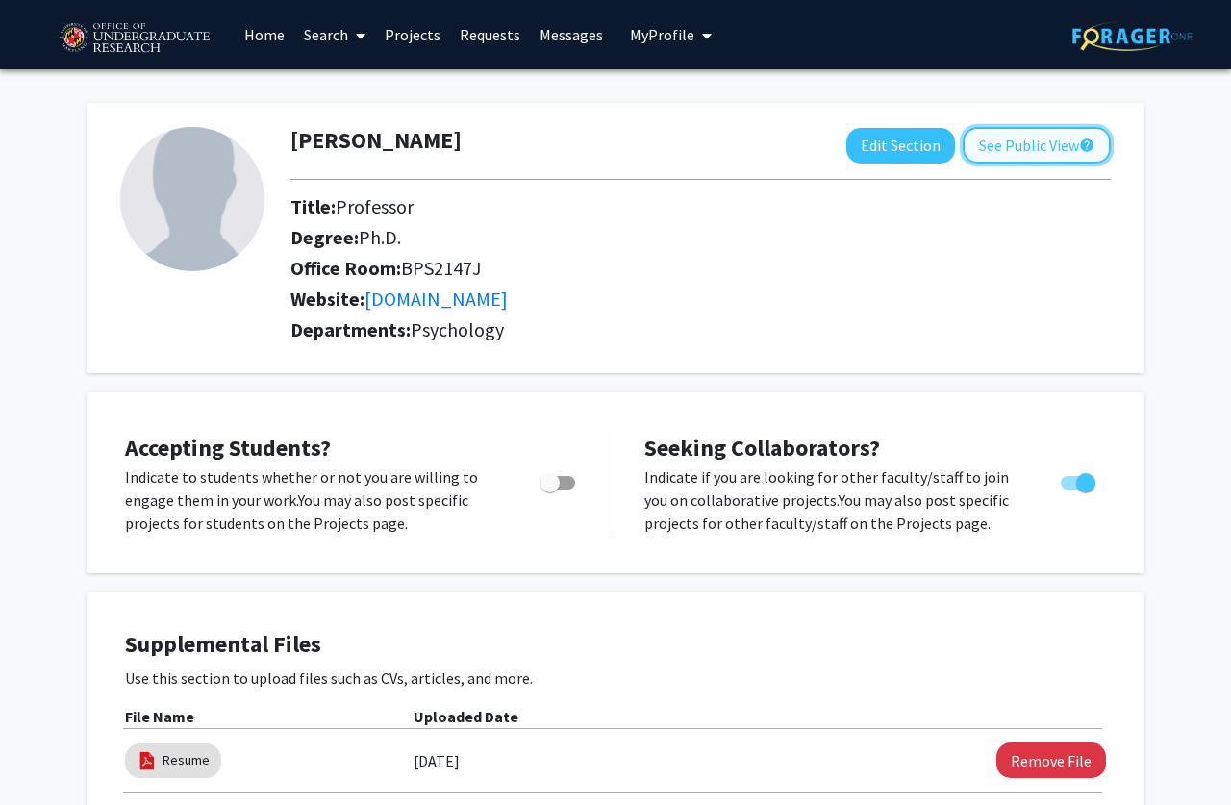
click at [1007, 157] on button "See Public View help" at bounding box center [1036, 145] width 148 height 37
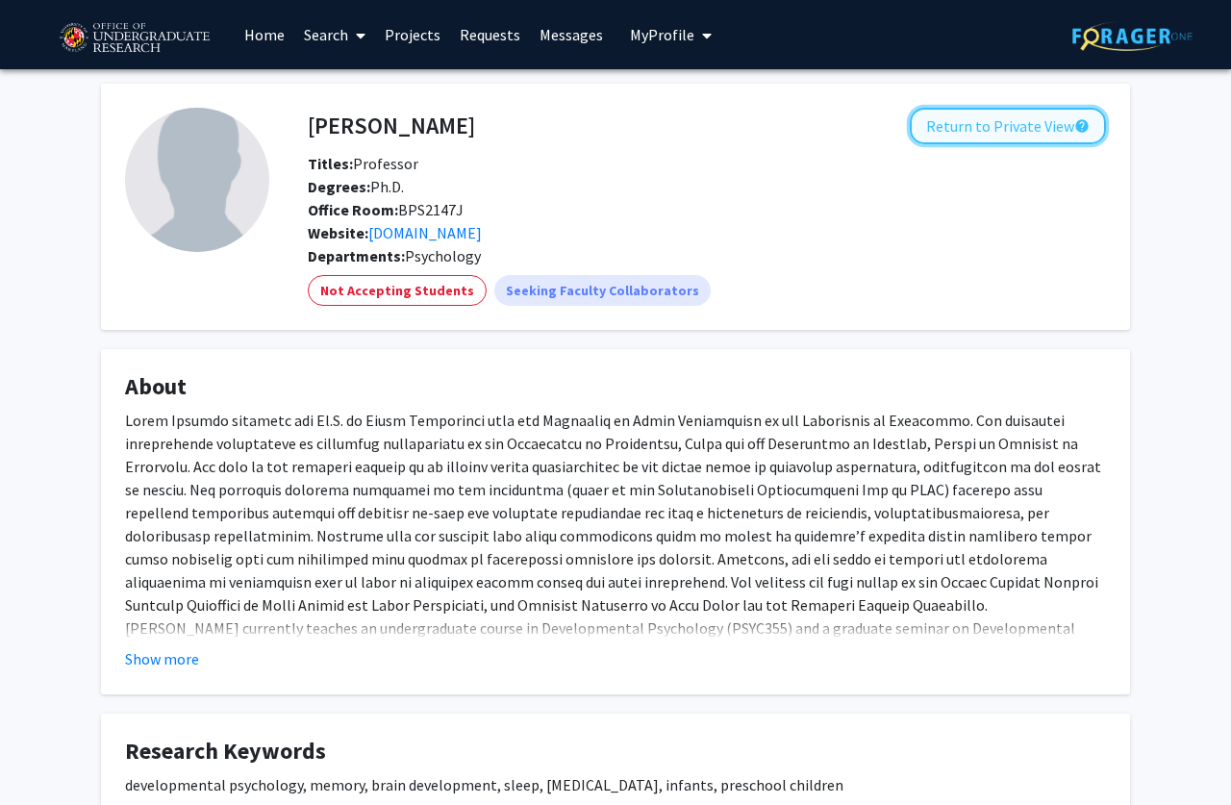
click at [1007, 132] on button "Return to Private View help" at bounding box center [1008, 126] width 196 height 37
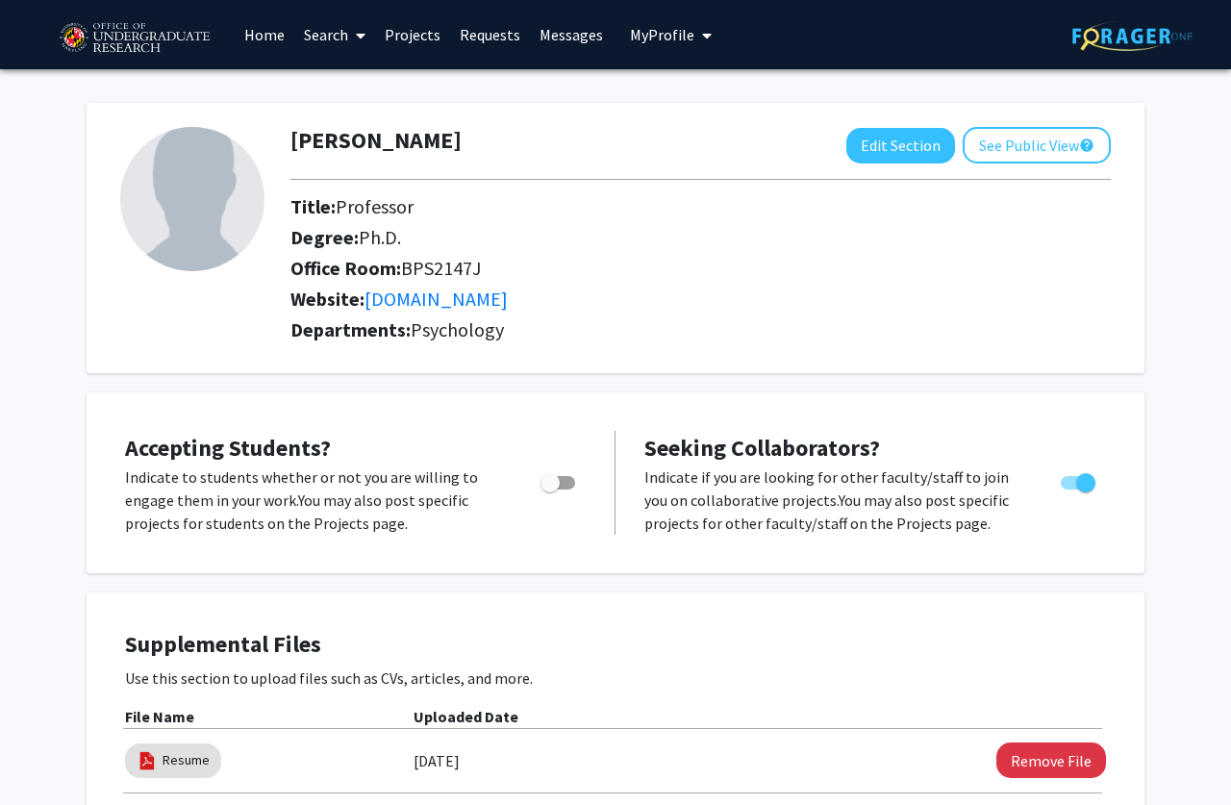
click at [652, 43] on span "My Profile" at bounding box center [662, 34] width 64 height 19
click at [685, 149] on link "Account Settings" at bounding box center [729, 148] width 173 height 23
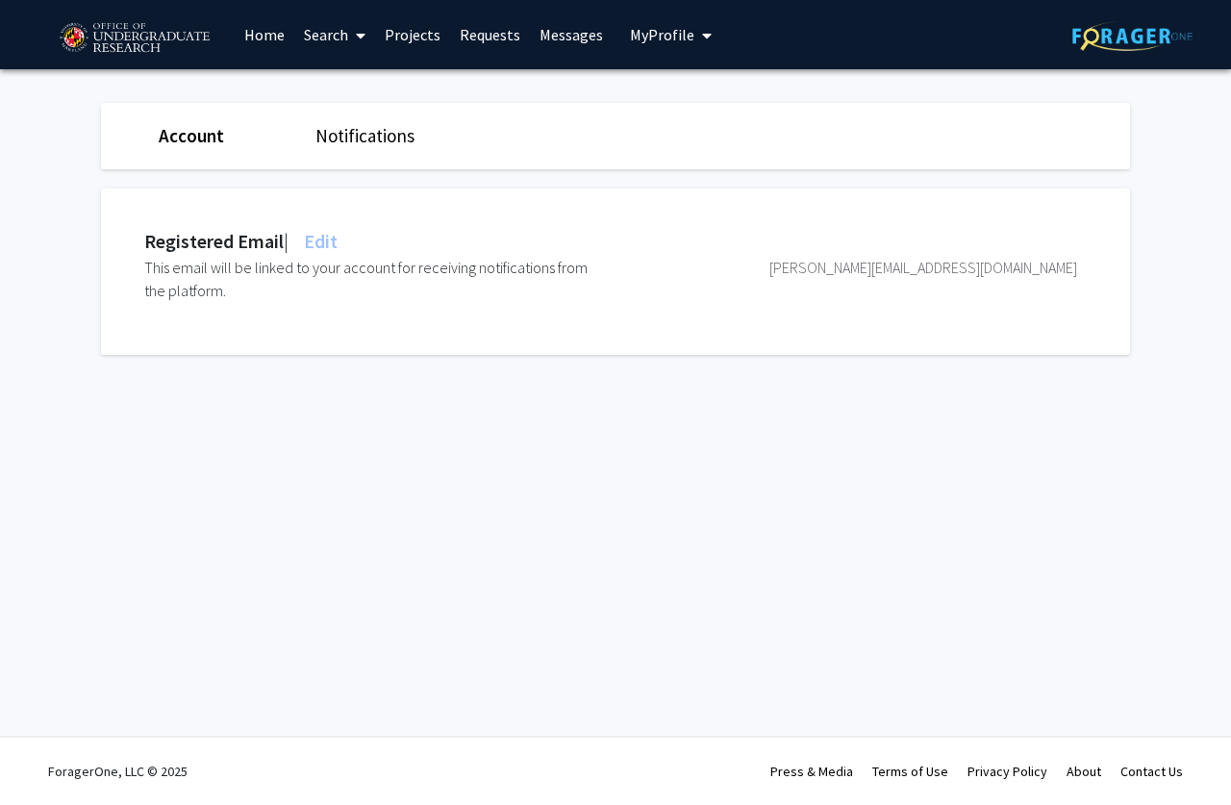
click at [364, 145] on link "Notifications" at bounding box center [364, 135] width 99 height 23
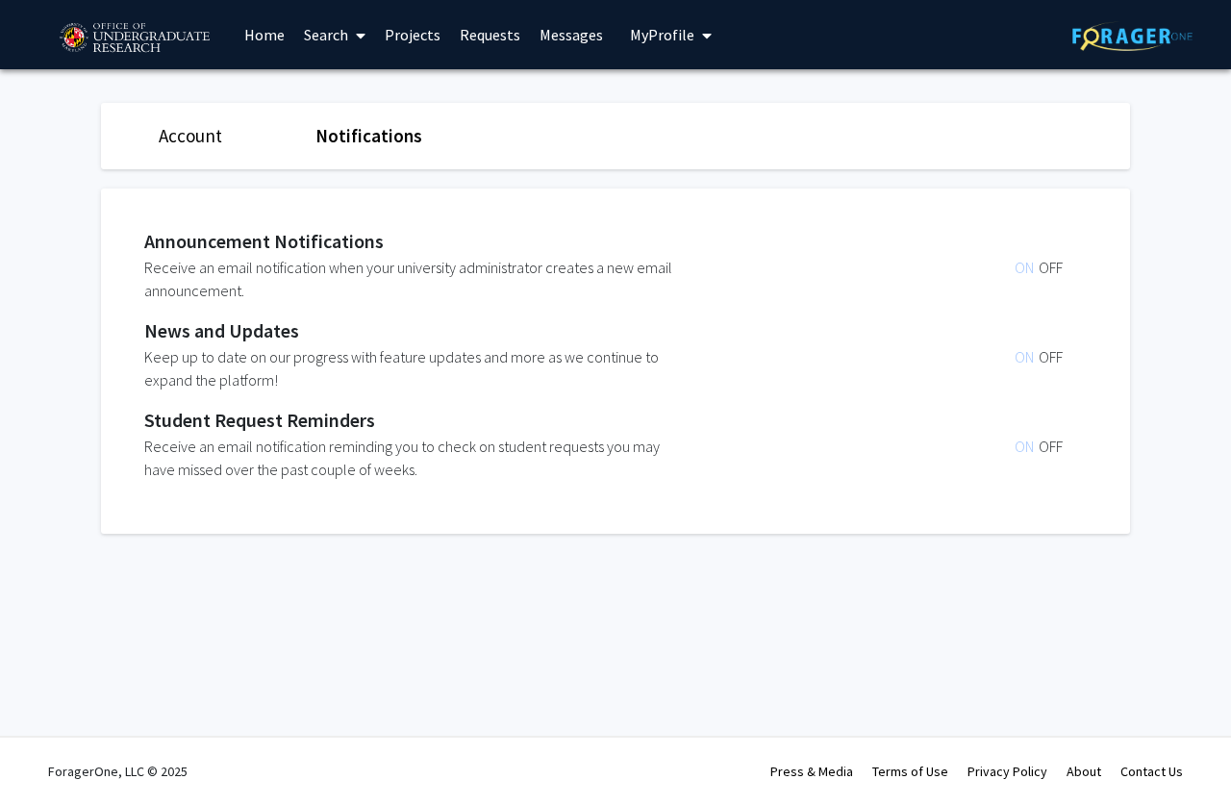
click at [1022, 266] on span "ON" at bounding box center [1026, 267] width 24 height 19
click at [1052, 262] on span "OFF" at bounding box center [1050, 267] width 24 height 19
click at [1011, 268] on div "ON OFF" at bounding box center [882, 279] width 388 height 46
click at [1021, 269] on span "ON" at bounding box center [1026, 267] width 24 height 19
click at [1047, 268] on span "OFF" at bounding box center [1050, 267] width 24 height 19
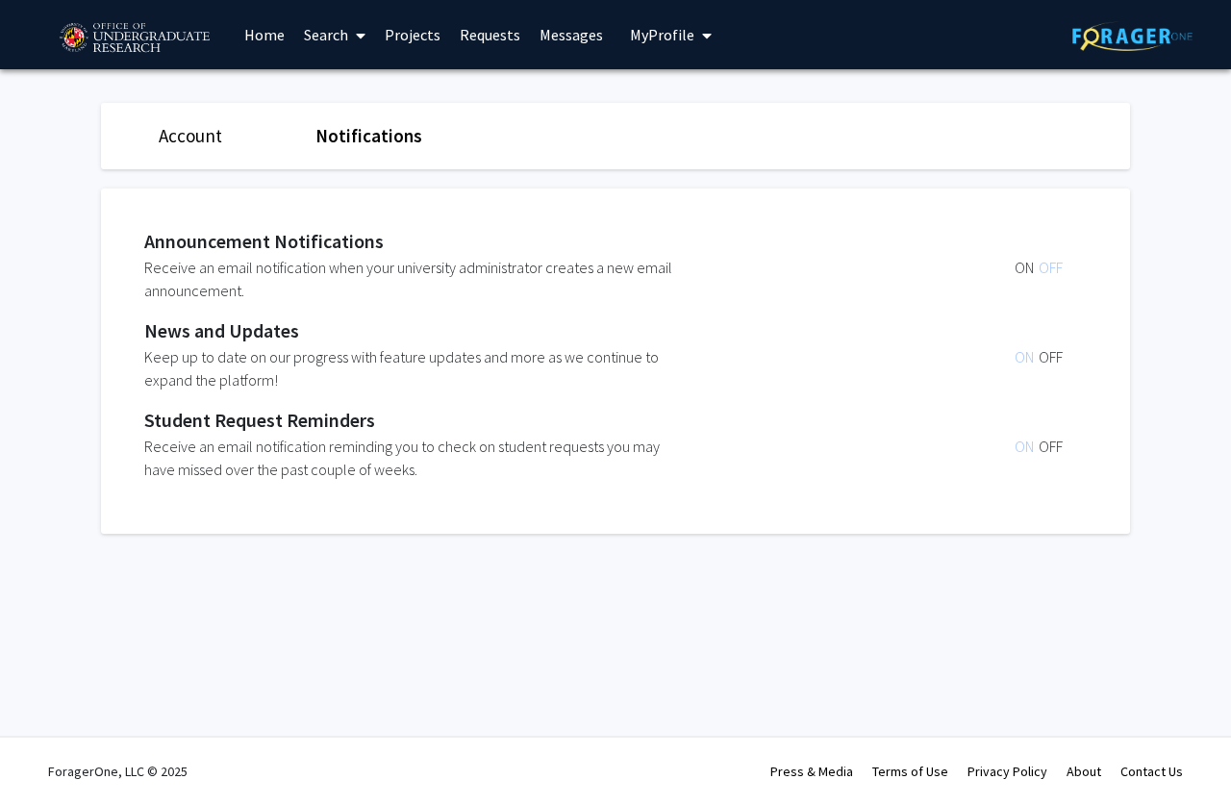
click at [1053, 441] on span "OFF" at bounding box center [1050, 446] width 24 height 19
click at [188, 129] on link "Account" at bounding box center [190, 135] width 63 height 23
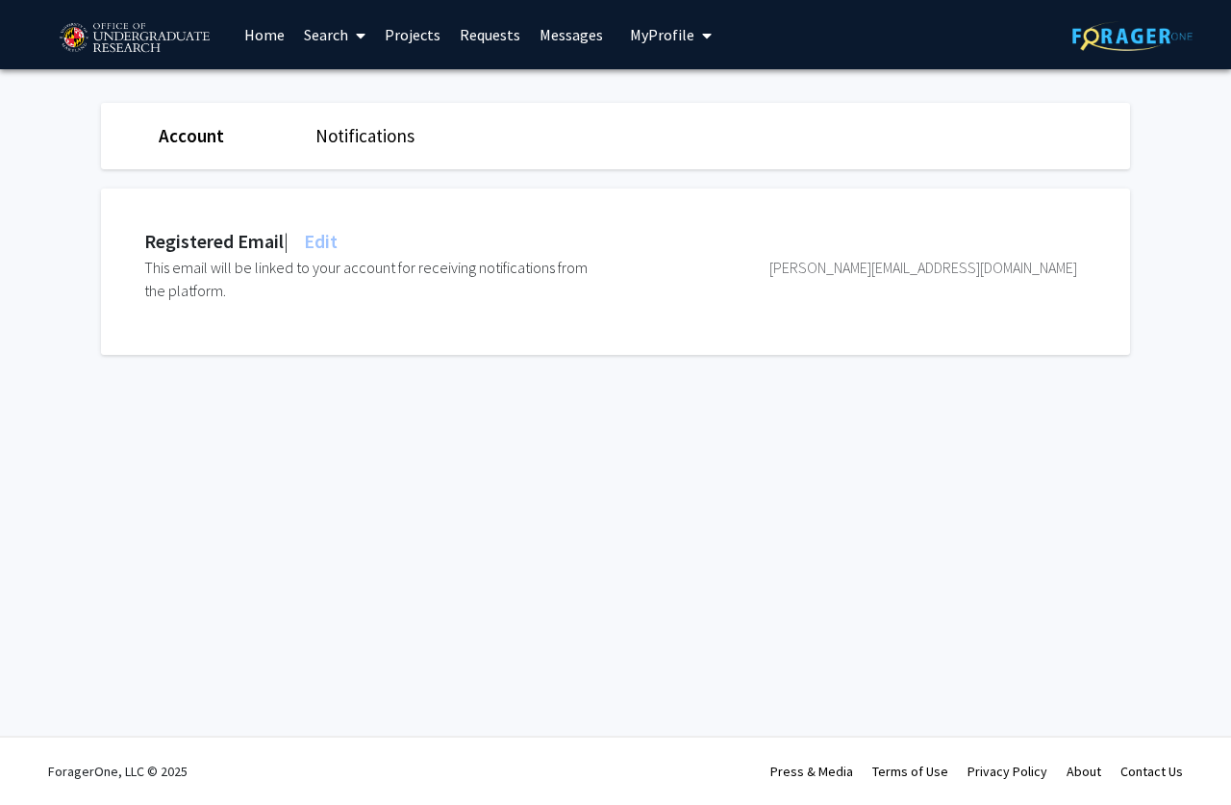
click at [251, 30] on link "Home" at bounding box center [265, 34] width 60 height 67
